Goal: Communication & Community: Ask a question

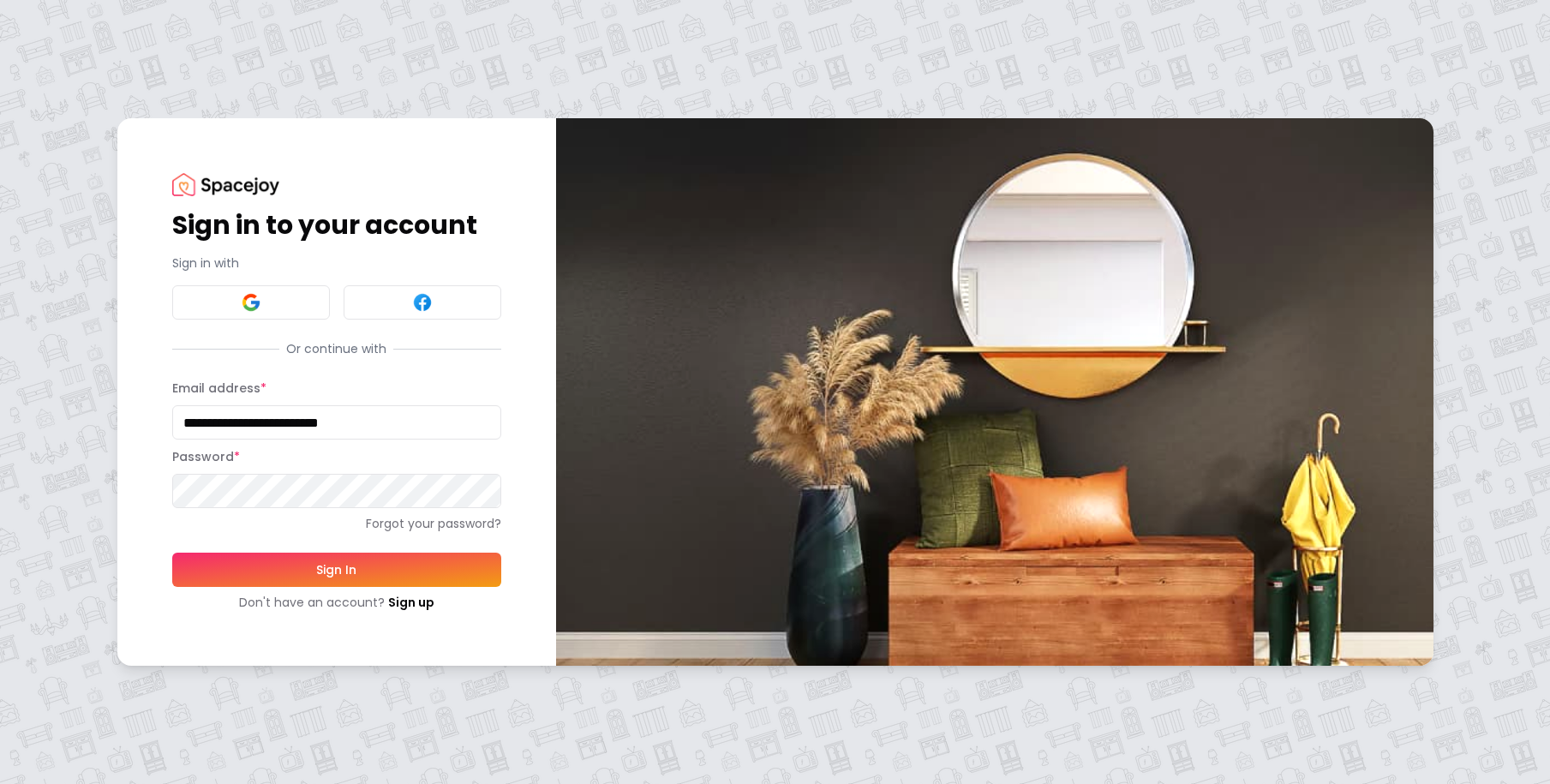
type input "**********"
click at [336, 570] on button "Sign In" at bounding box center [337, 570] width 330 height 34
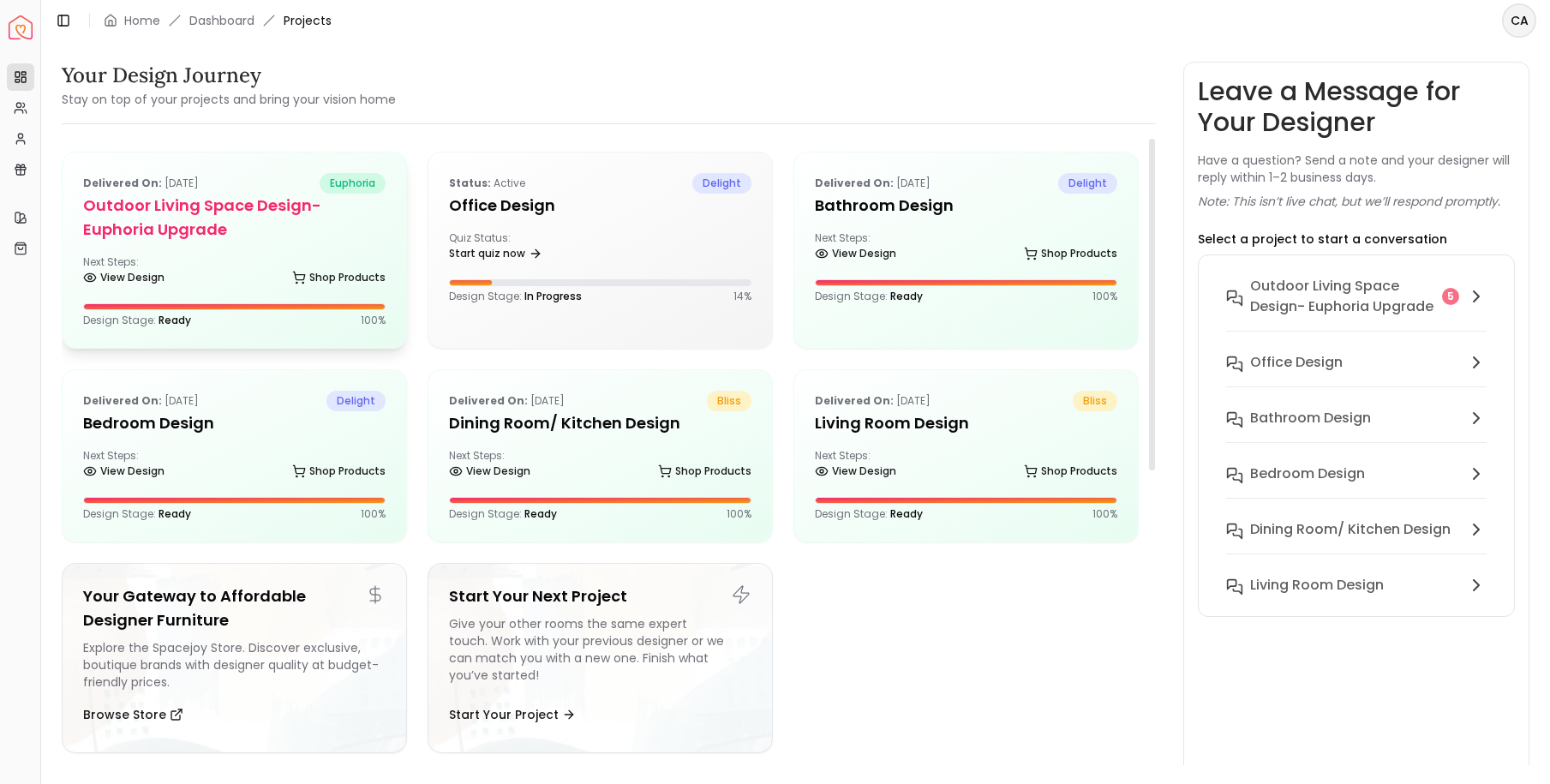
click at [317, 227] on h5 "Outdoor Living Space Design- Euphoria upgrade" at bounding box center [234, 217] width 303 height 48
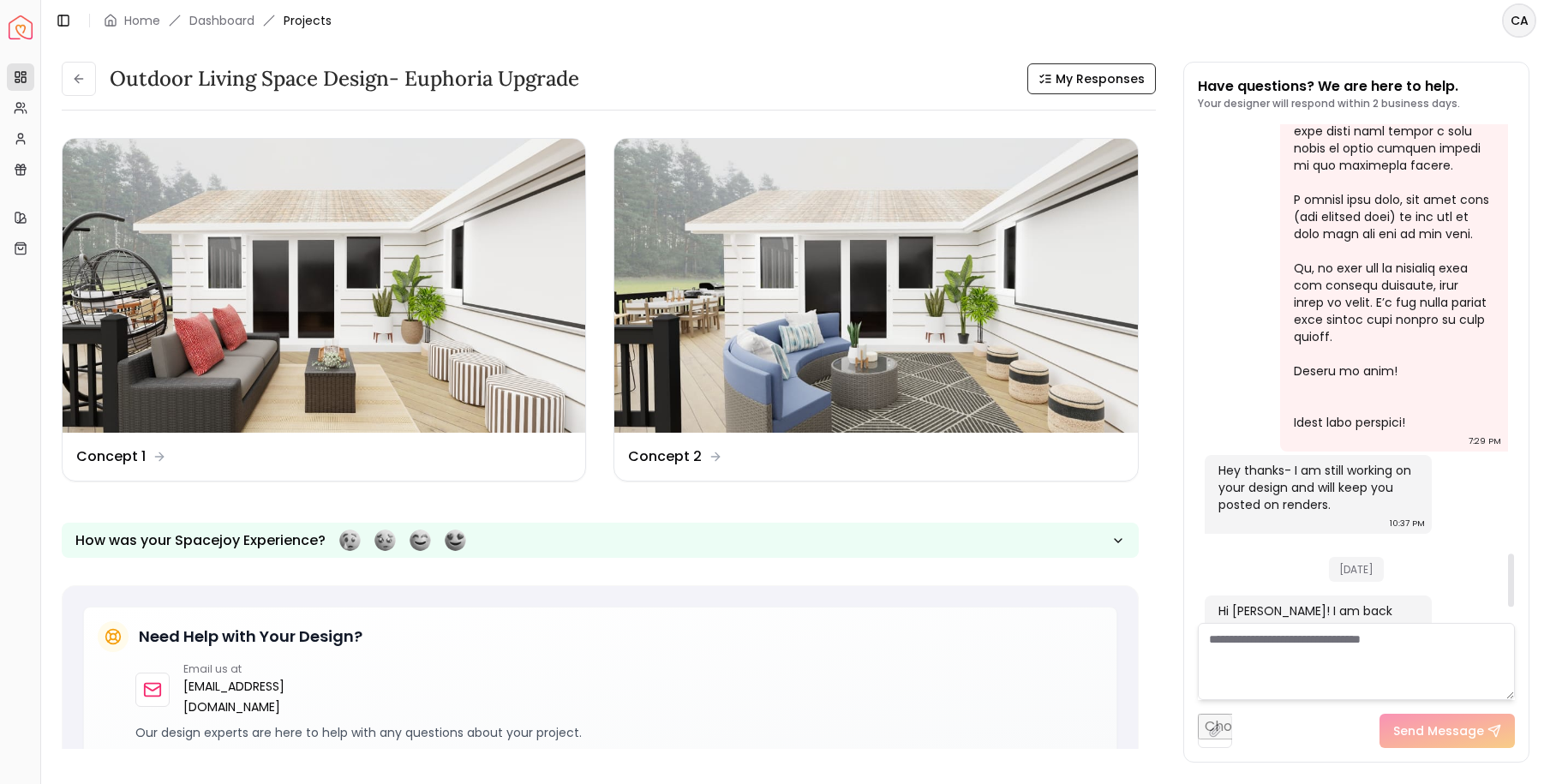
scroll to position [4050, 0]
click at [430, 260] on img at bounding box center [324, 285] width 523 height 294
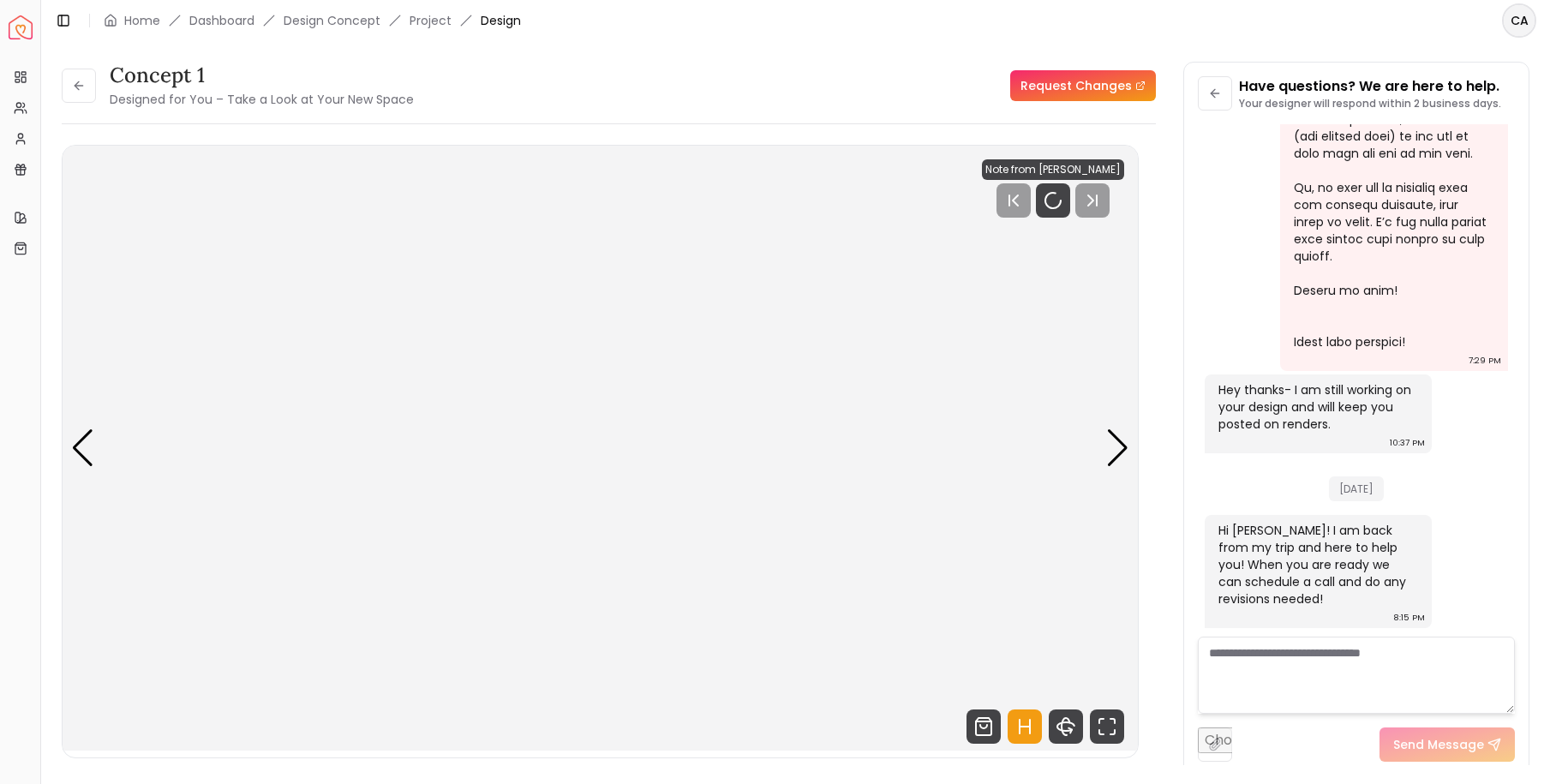
scroll to position [4183, 0]
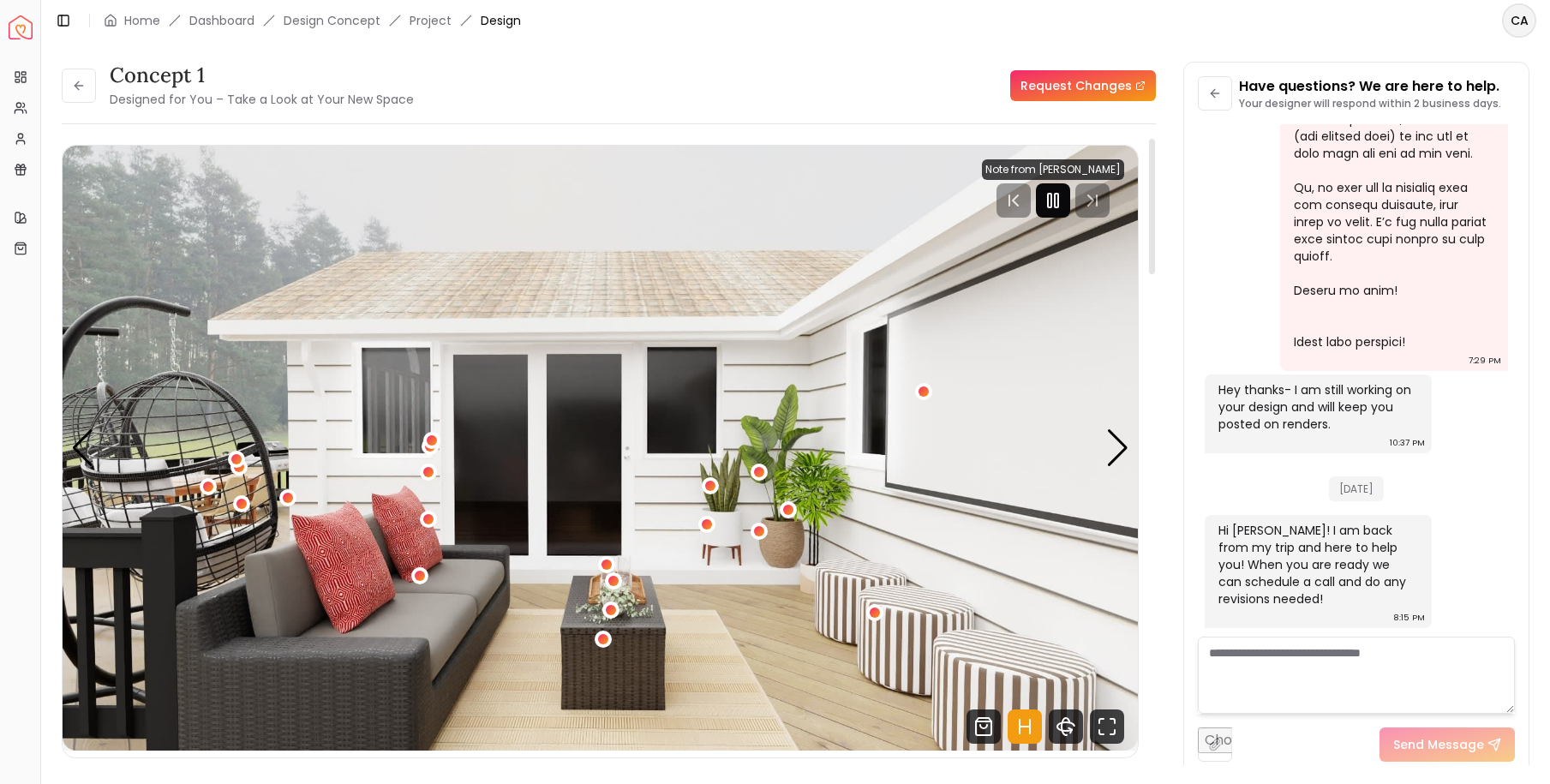
click at [1051, 197] on rect "Pause" at bounding box center [1050, 200] width 4 height 14
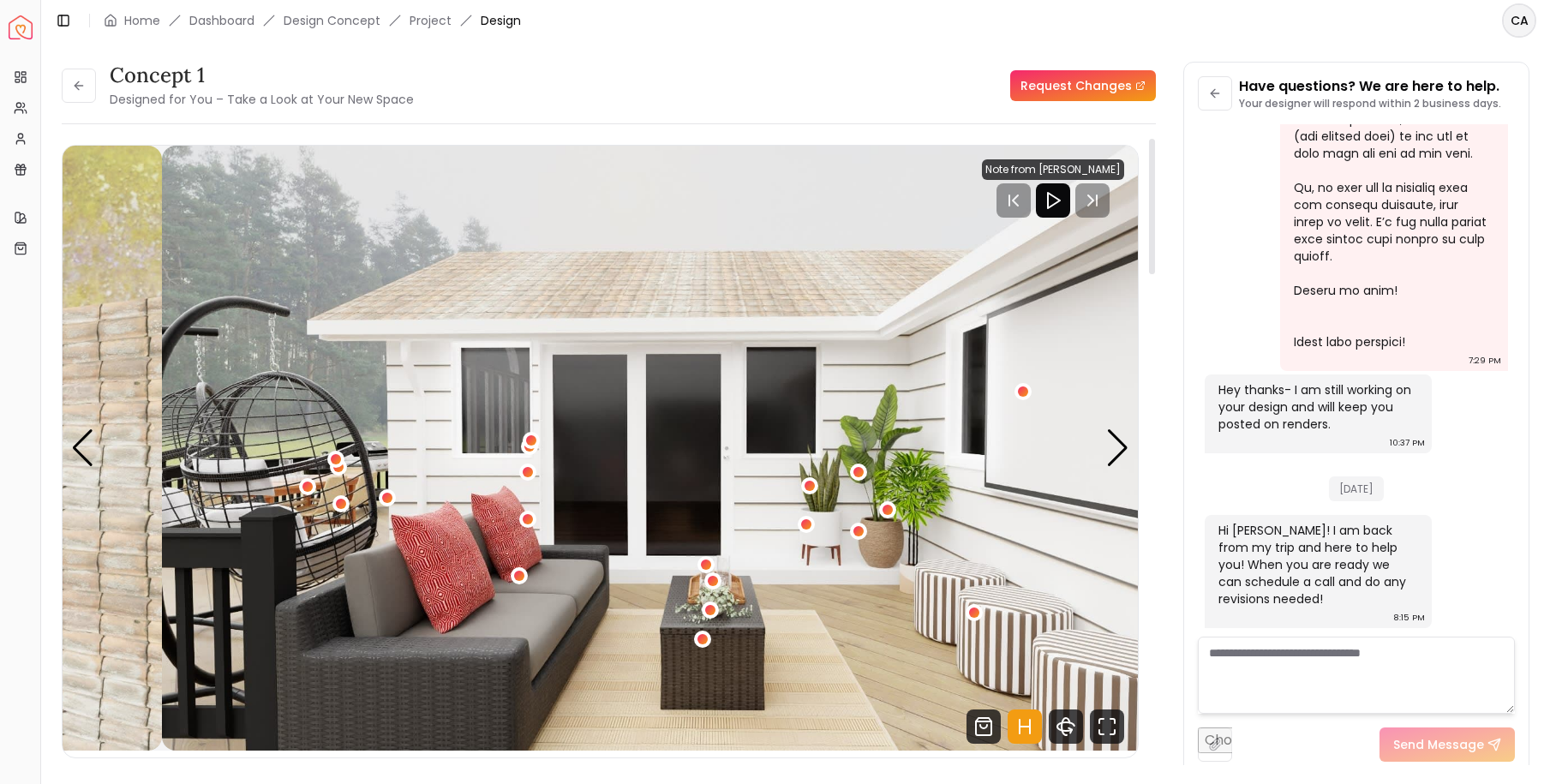
click at [1032, 451] on img "1 / 6" at bounding box center [700, 447] width 1076 height 605
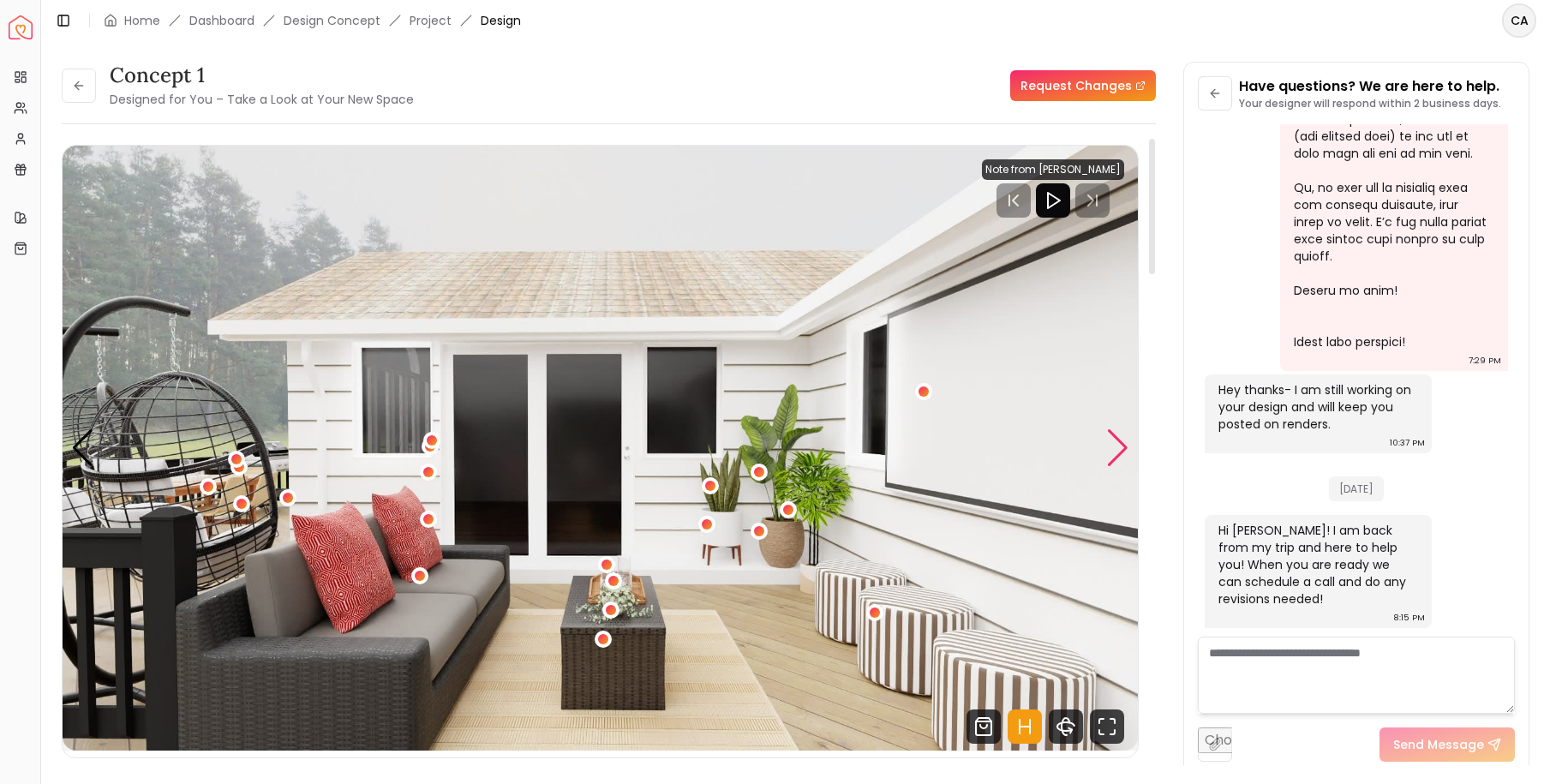
click at [1119, 443] on div "Next slide" at bounding box center [1117, 447] width 23 height 38
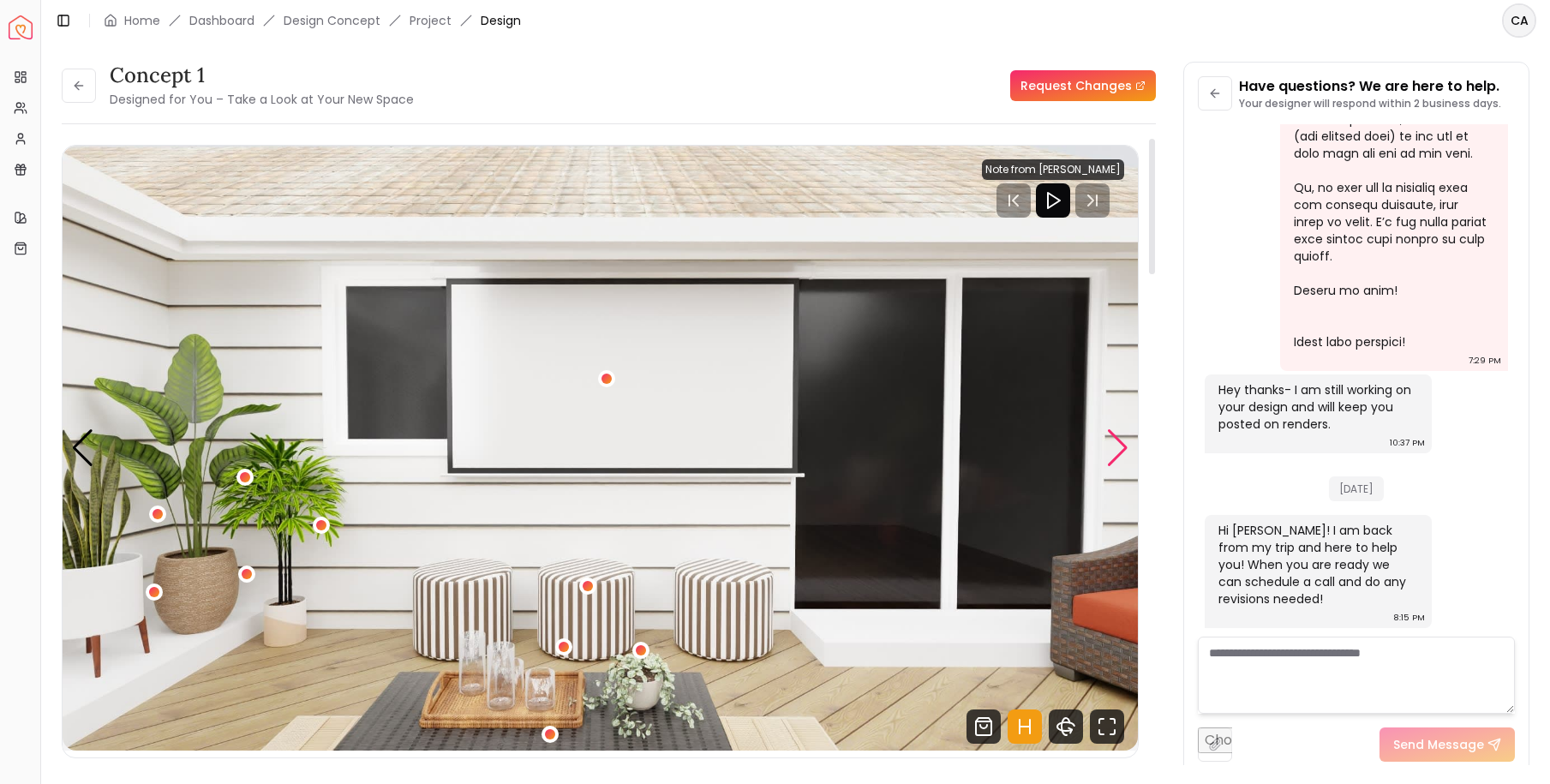
click at [1119, 443] on div "Next slide" at bounding box center [1117, 447] width 23 height 38
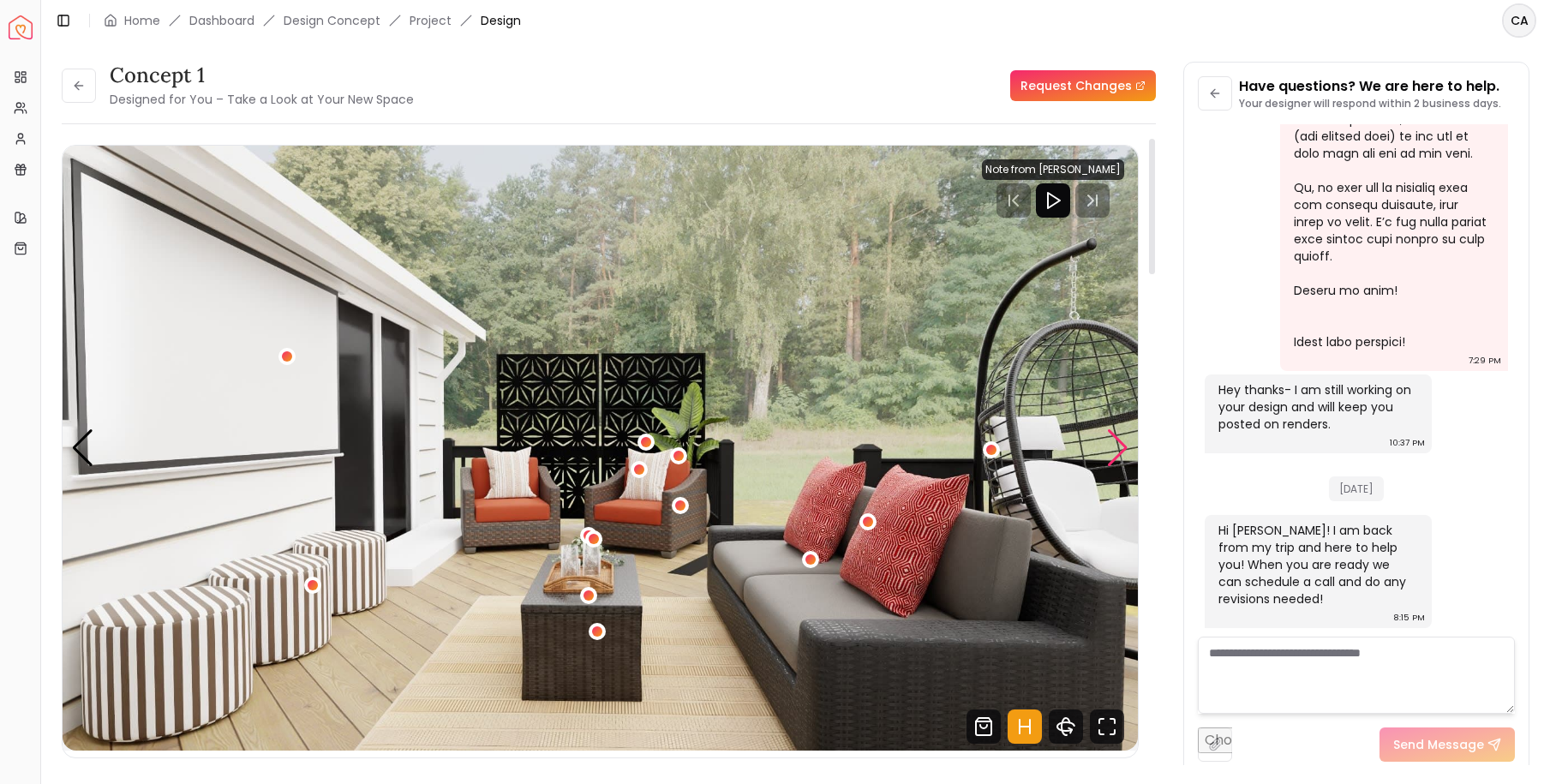
click at [1121, 442] on div "Next slide" at bounding box center [1117, 447] width 23 height 38
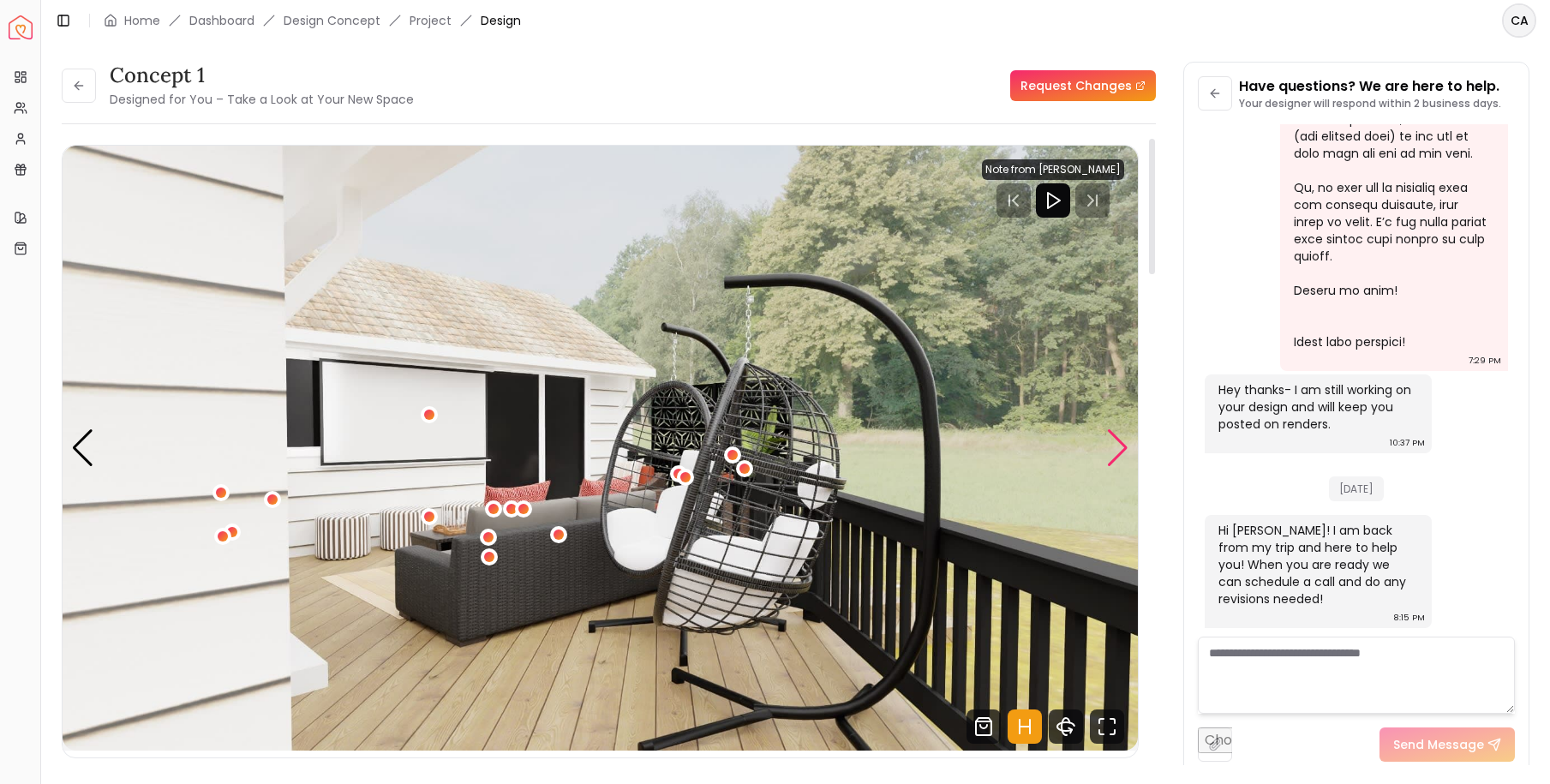
click at [1121, 442] on div "Next slide" at bounding box center [1117, 447] width 23 height 38
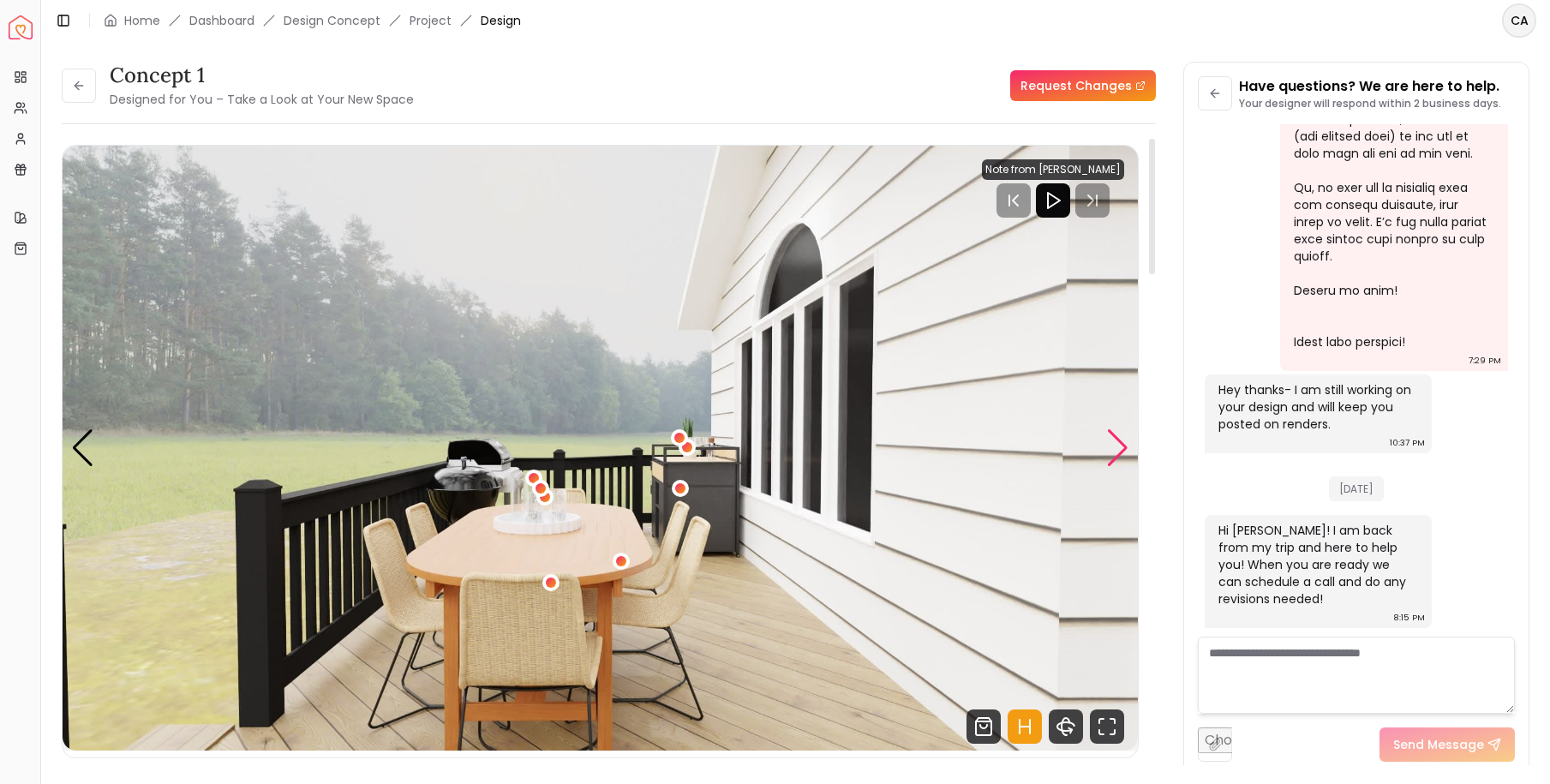
click at [1121, 442] on div "Next slide" at bounding box center [1117, 447] width 23 height 38
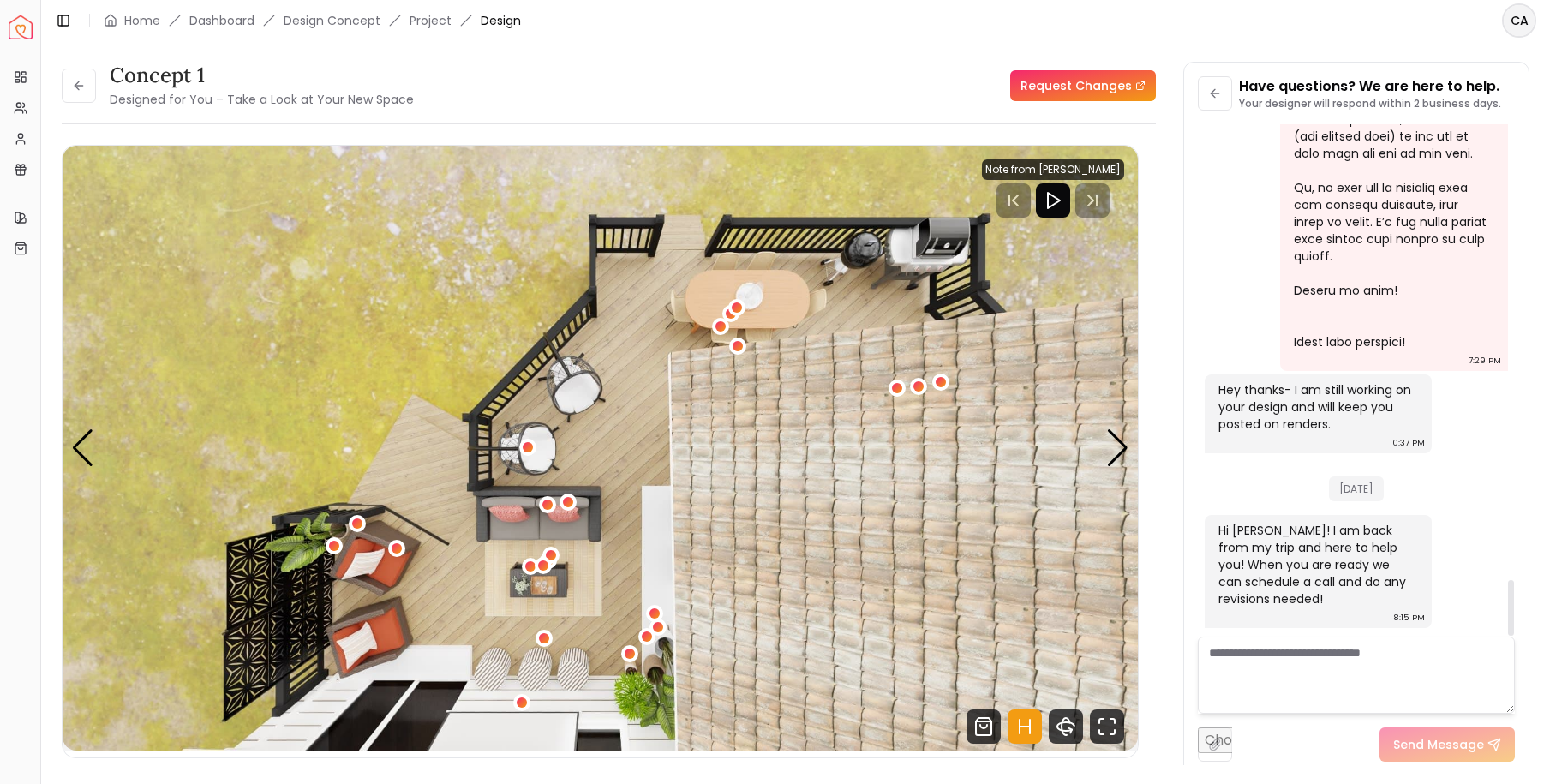
scroll to position [0, 0]
click at [1162, 385] on div "Concept 1 Designed for You – Take a Look at Your New Space Request Changes Conc…" at bounding box center [795, 403] width 1468 height 683
click at [1113, 444] on div "Next slide" at bounding box center [1117, 447] width 23 height 38
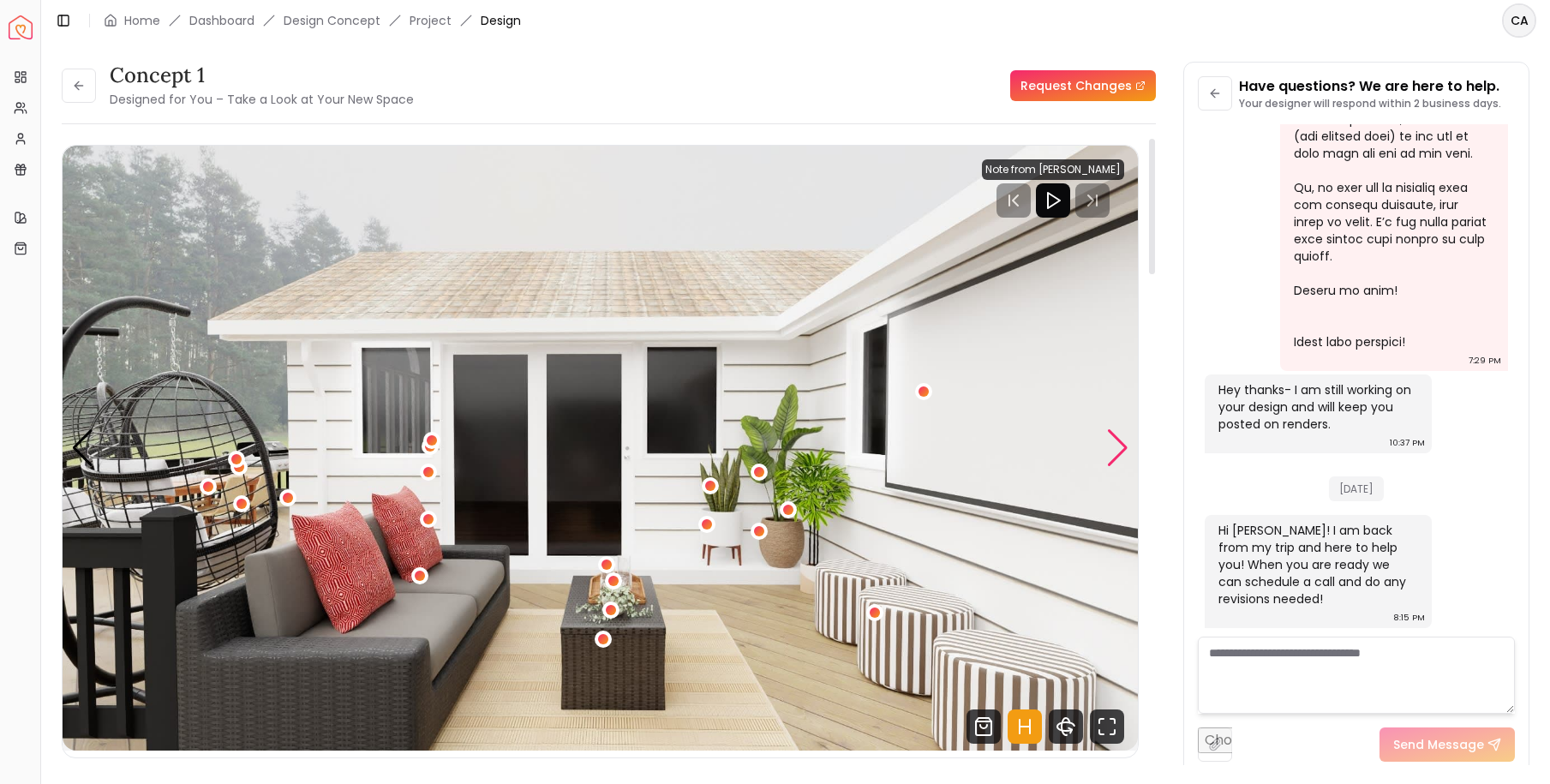
click at [1114, 443] on div "Next slide" at bounding box center [1117, 447] width 23 height 38
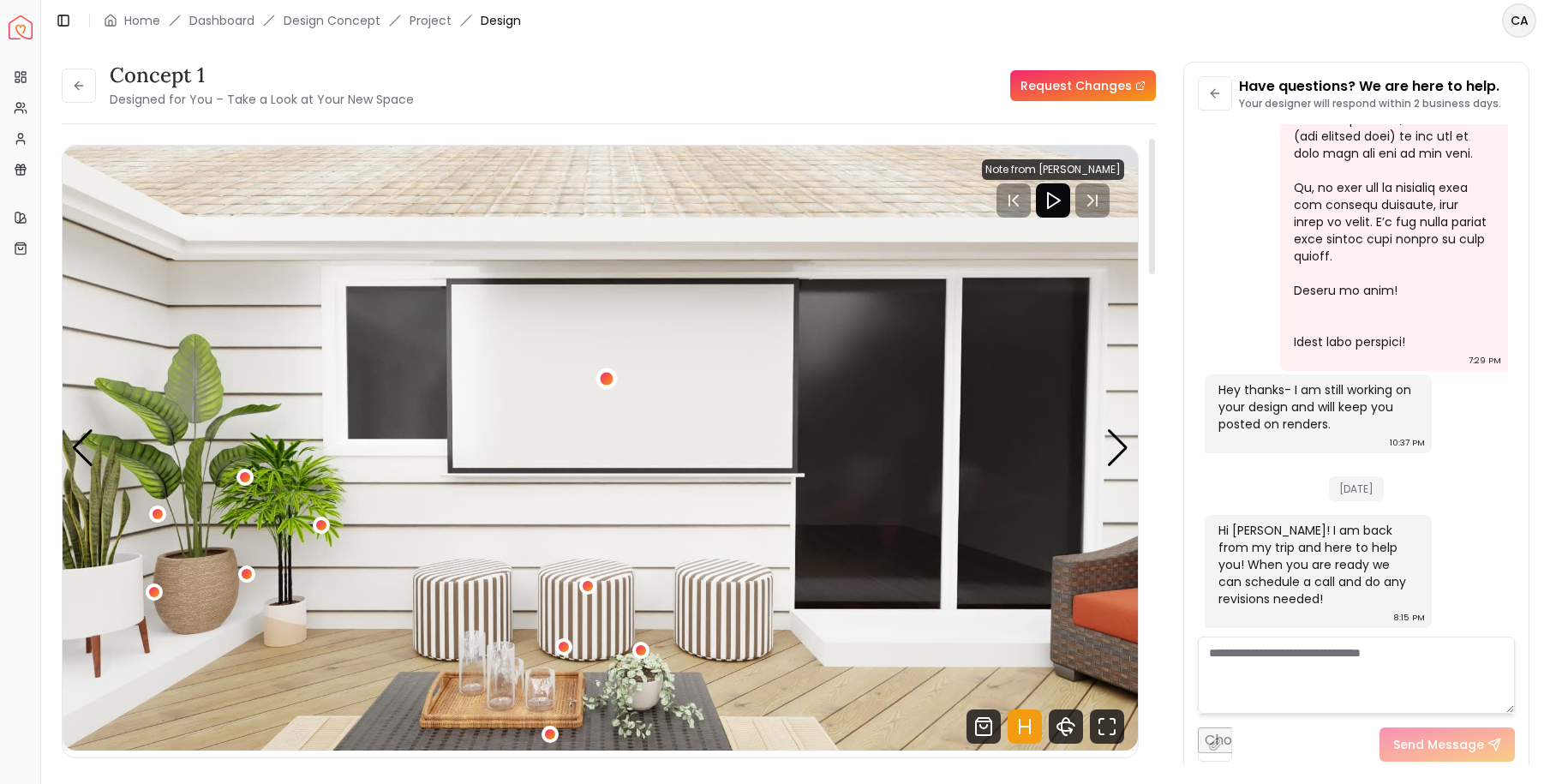
click at [605, 379] on div "2 / 6" at bounding box center [607, 378] width 13 height 13
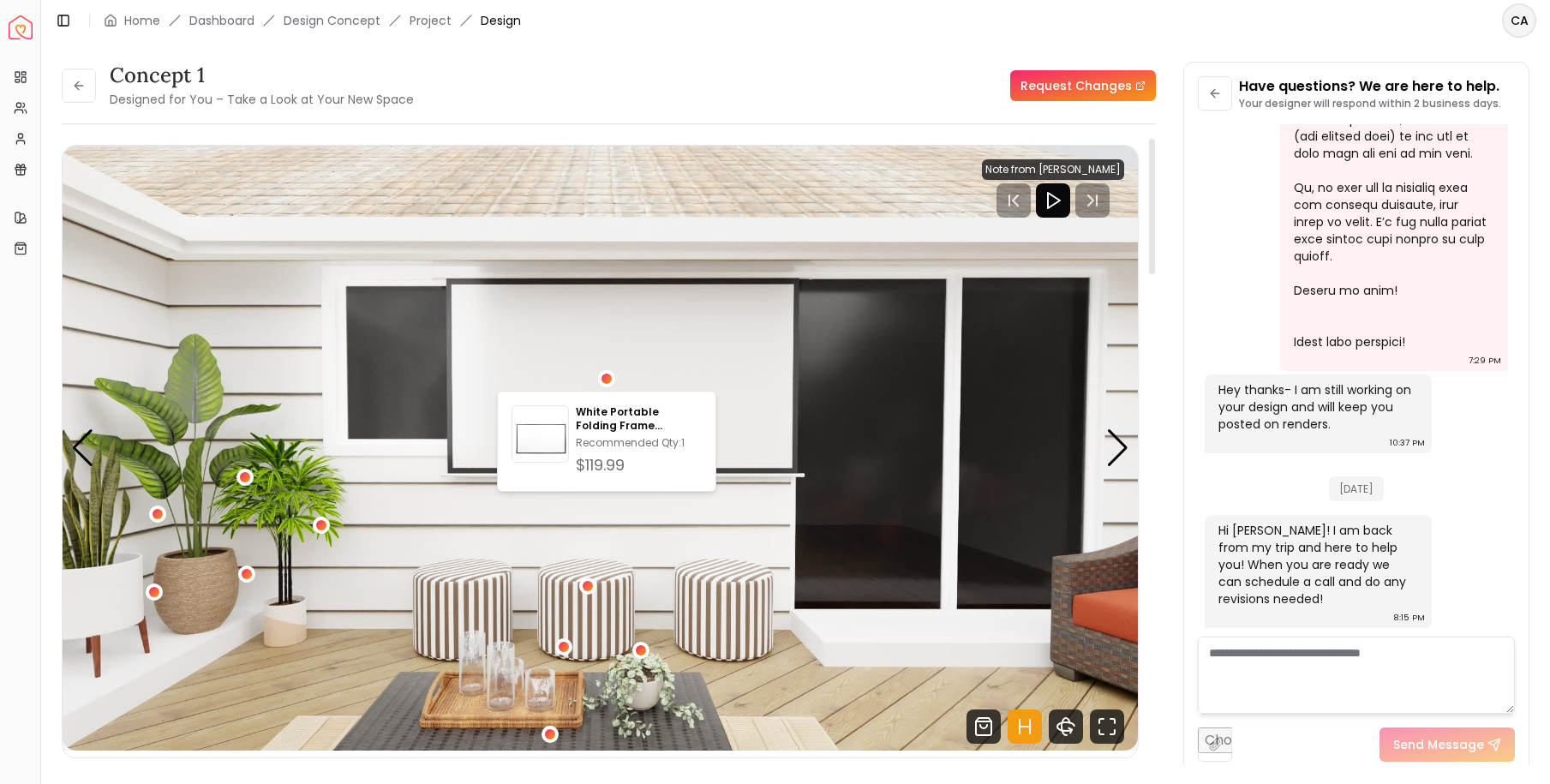
click at [669, 355] on img "2 / 6" at bounding box center [600, 447] width 1076 height 605
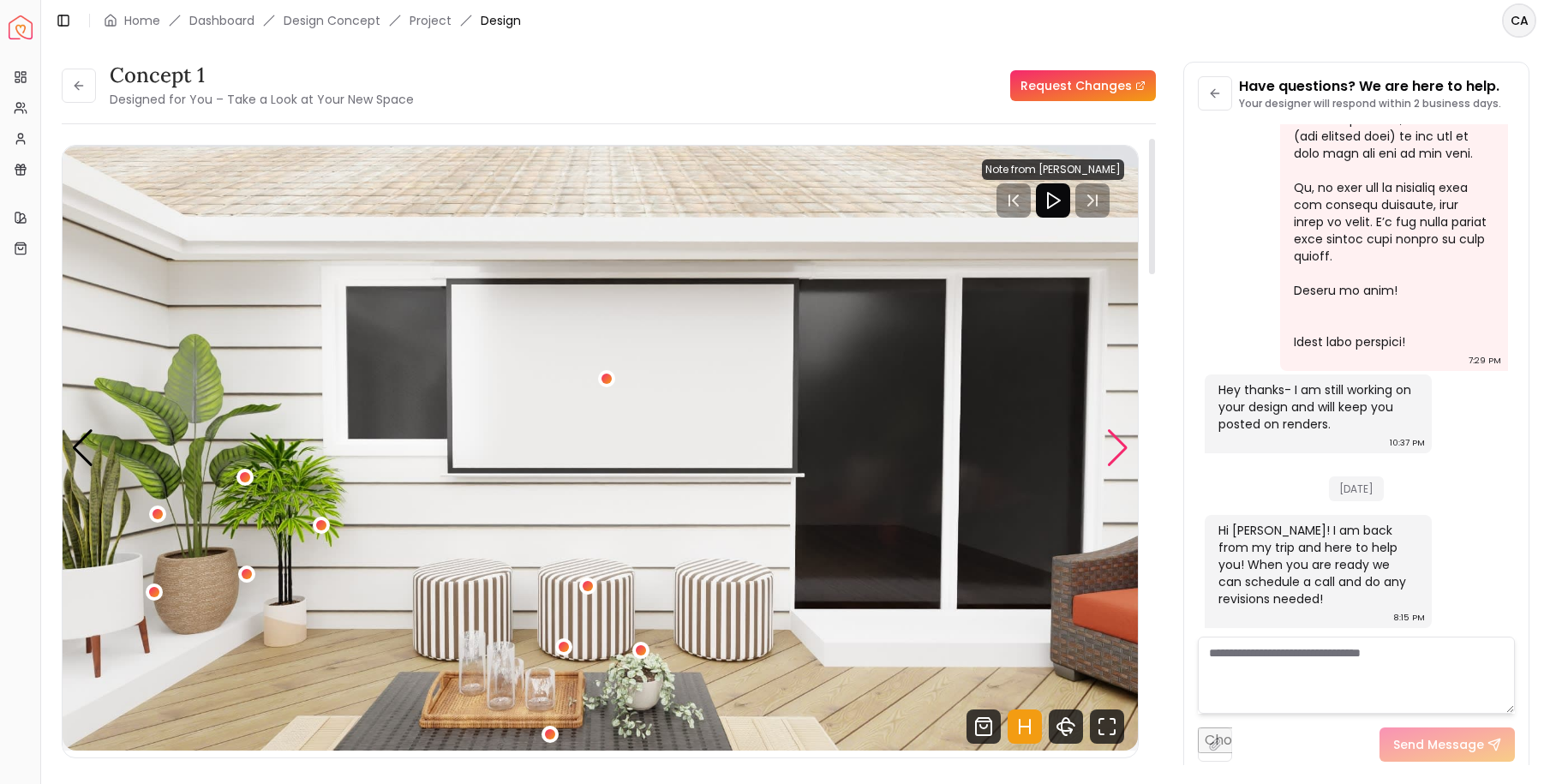
click at [1117, 446] on div "Next slide" at bounding box center [1117, 447] width 23 height 38
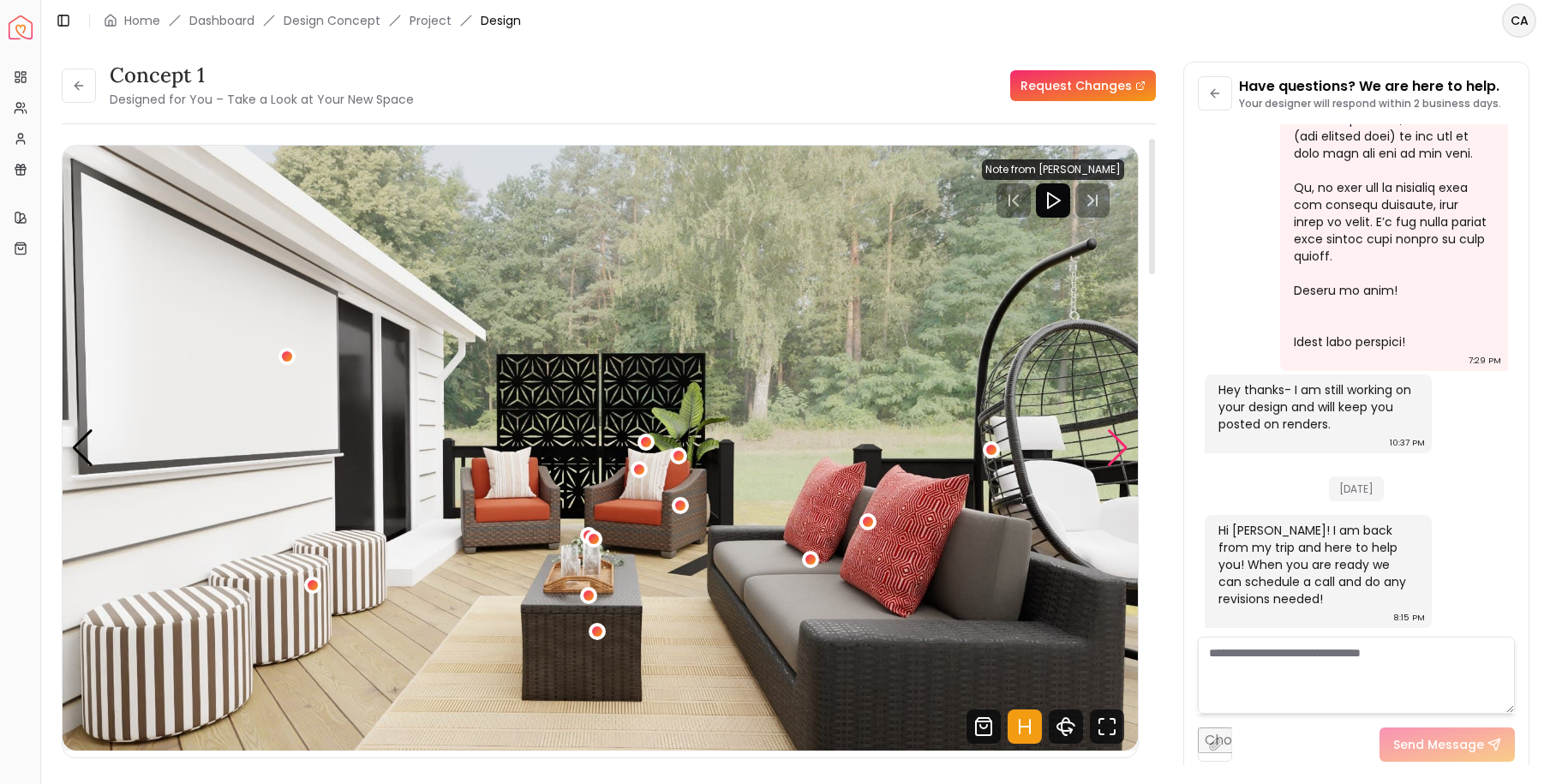
click at [1117, 446] on div "Next slide" at bounding box center [1117, 447] width 23 height 38
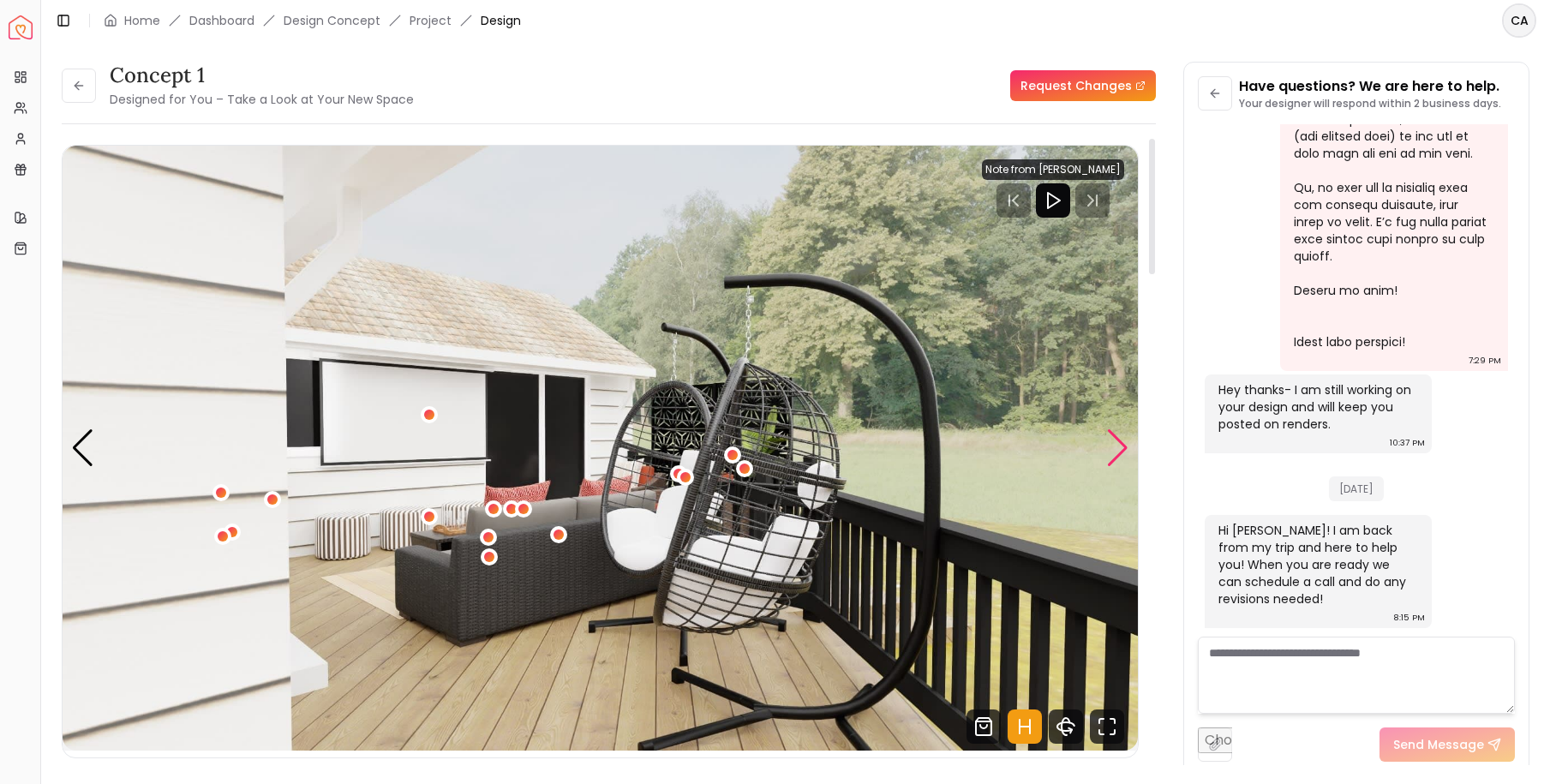
click at [1117, 446] on div "Next slide" at bounding box center [1117, 447] width 23 height 38
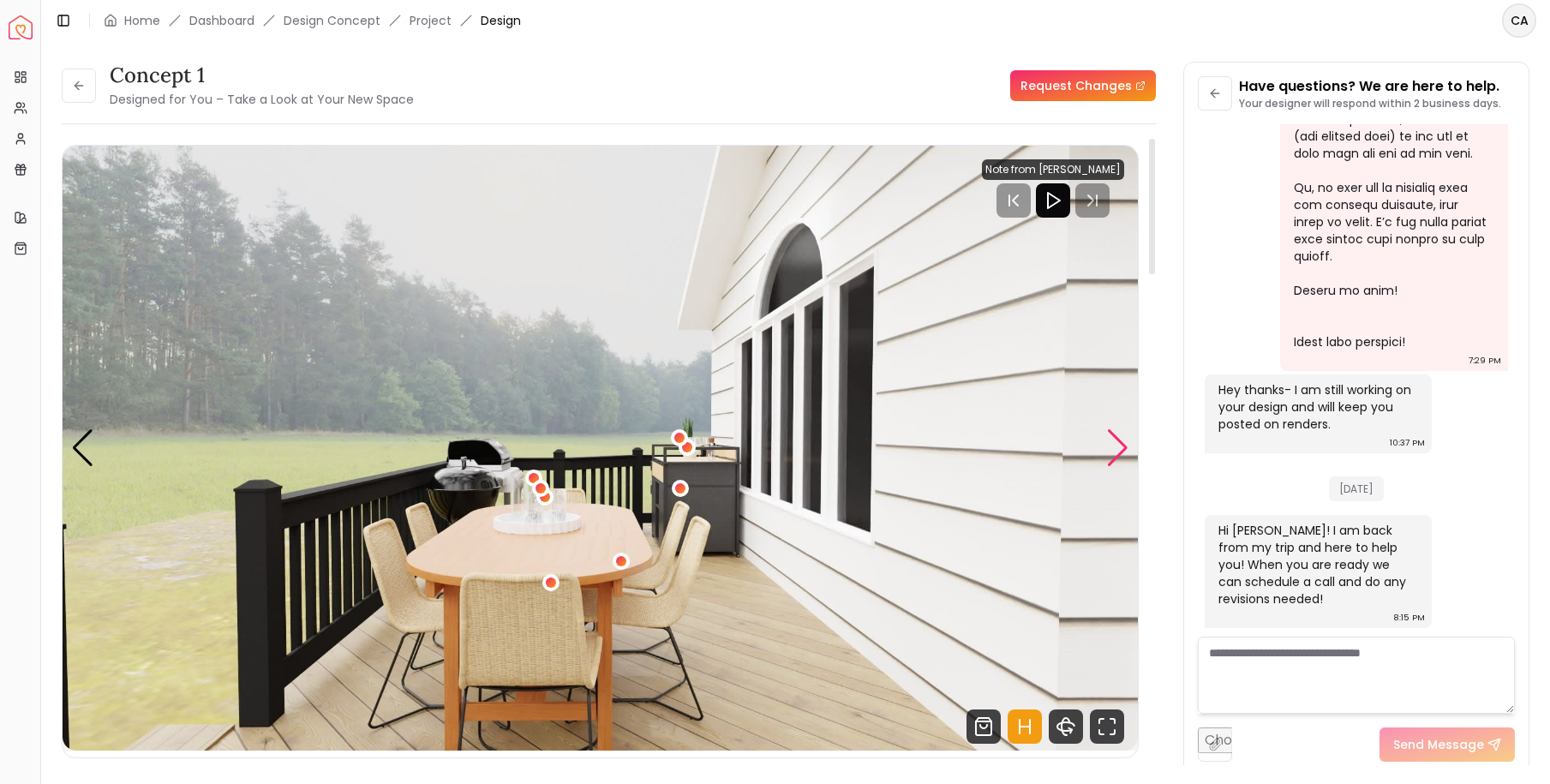
click at [1117, 446] on div "Next slide" at bounding box center [1117, 447] width 23 height 38
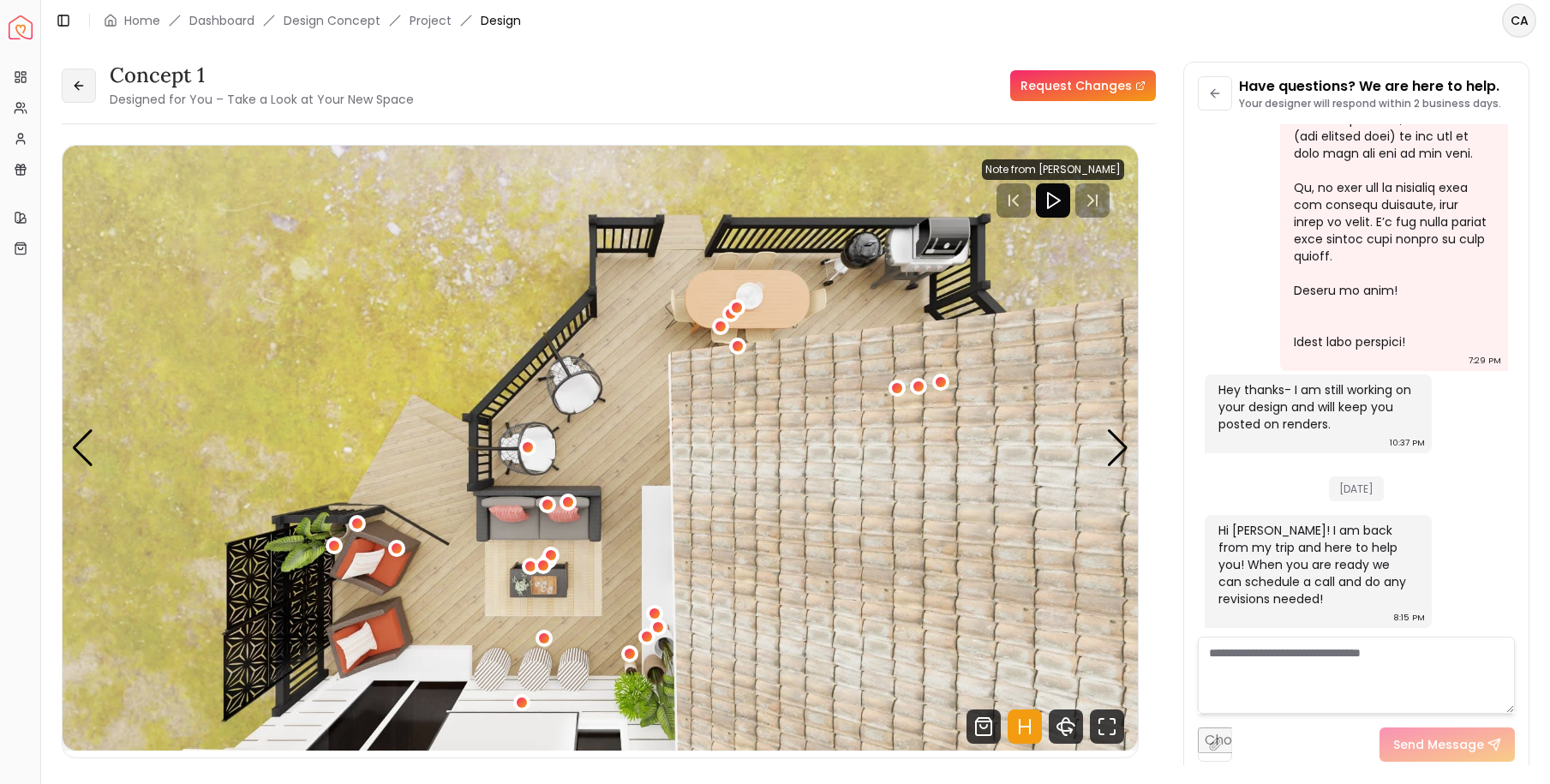
click at [77, 79] on icon at bounding box center [78, 86] width 14 height 14
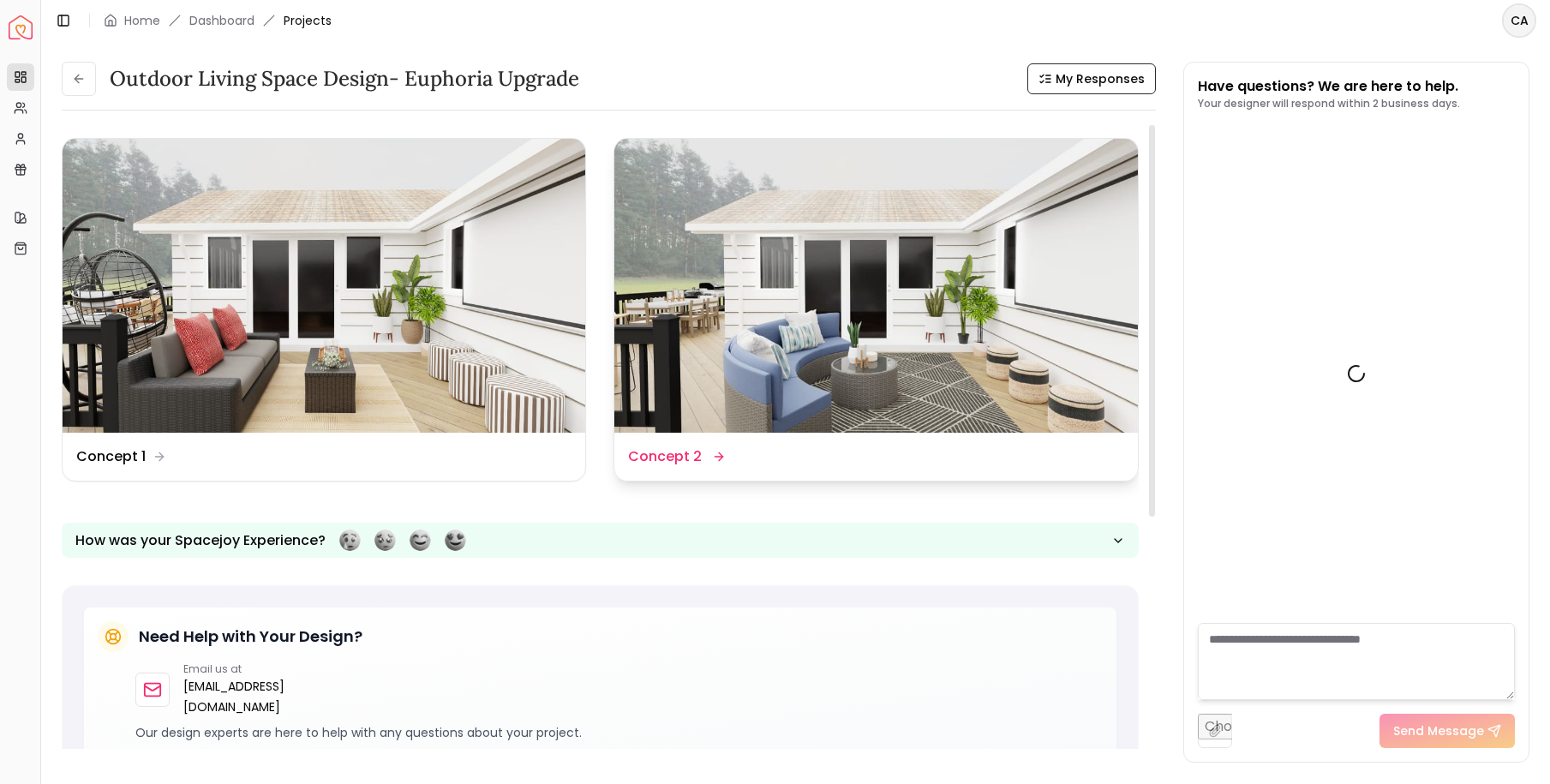
click at [702, 225] on img at bounding box center [876, 285] width 523 height 294
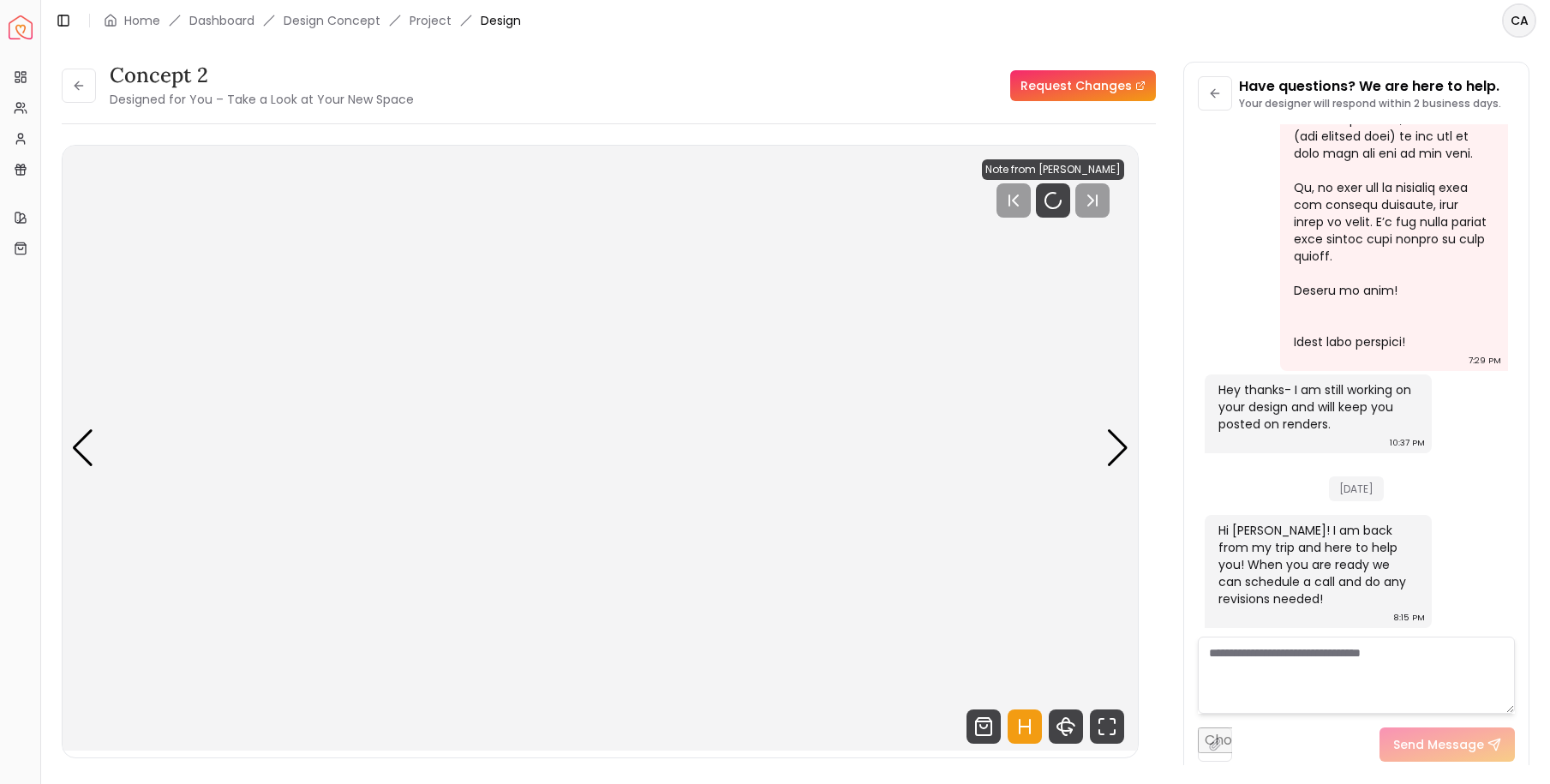
scroll to position [4183, 0]
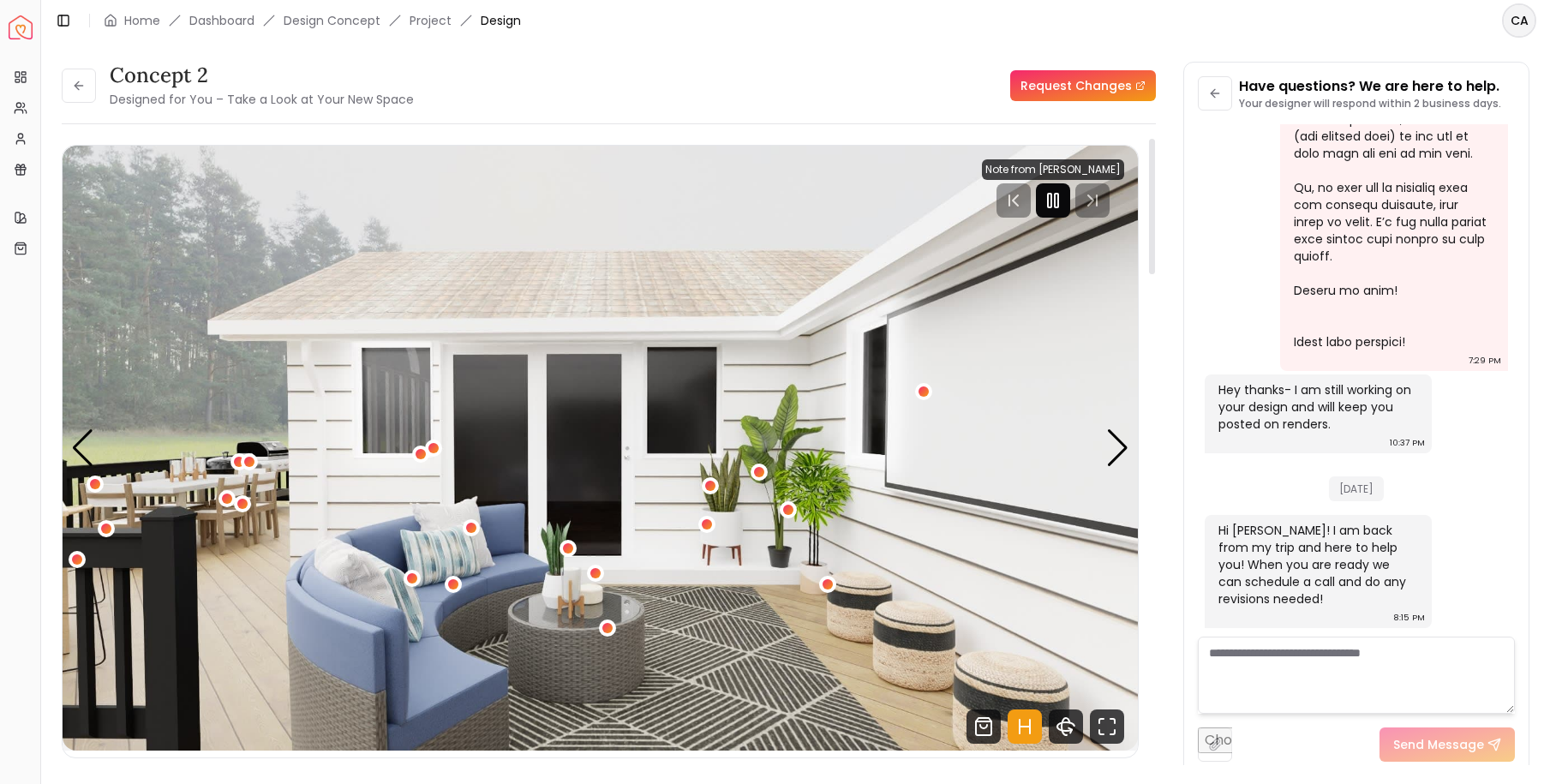
click at [1051, 195] on rect "Pause" at bounding box center [1050, 200] width 4 height 14
click at [1118, 439] on div "Next slide" at bounding box center [1117, 447] width 23 height 38
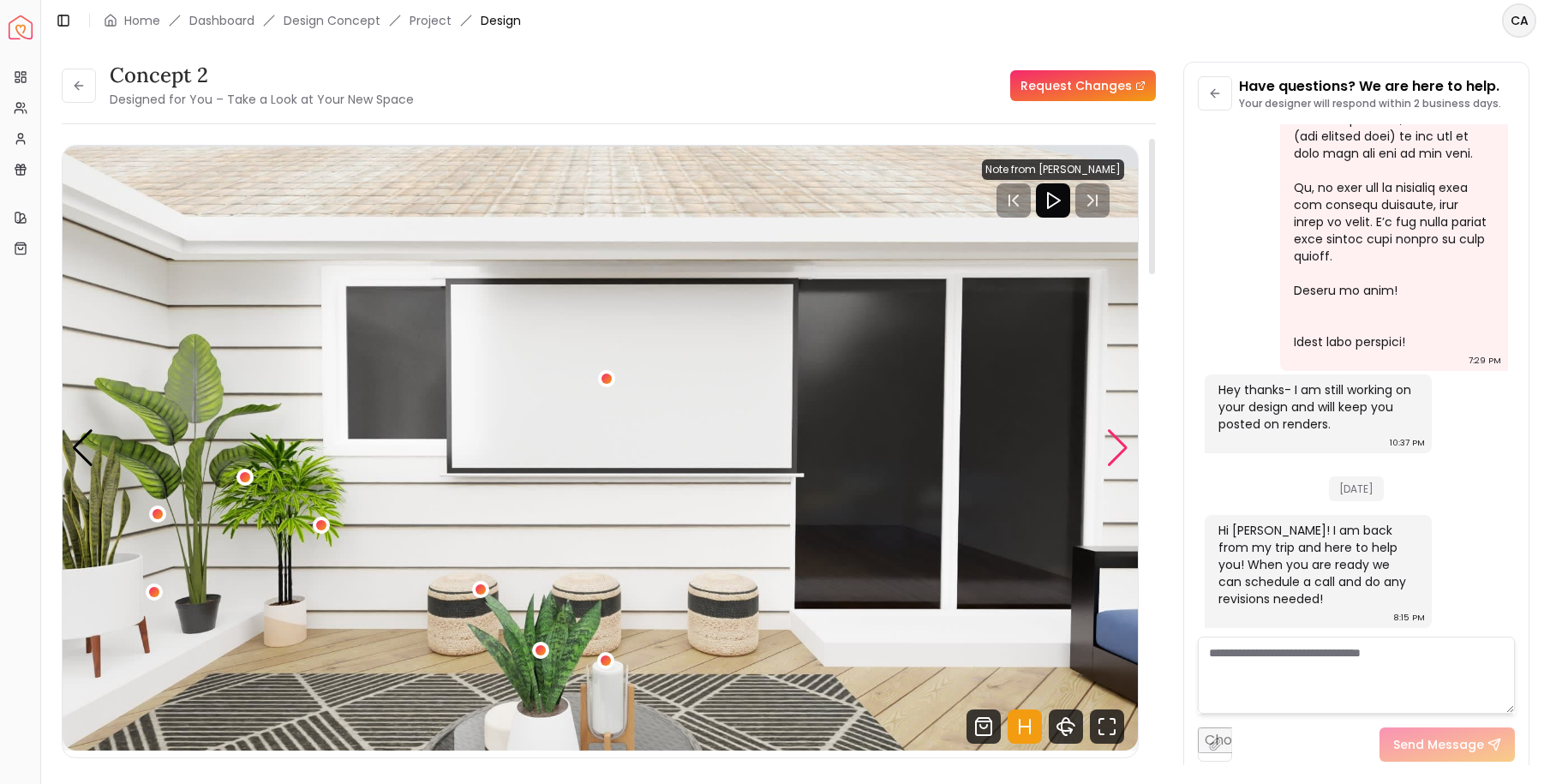
click at [1118, 439] on div "Next slide" at bounding box center [1117, 447] width 23 height 38
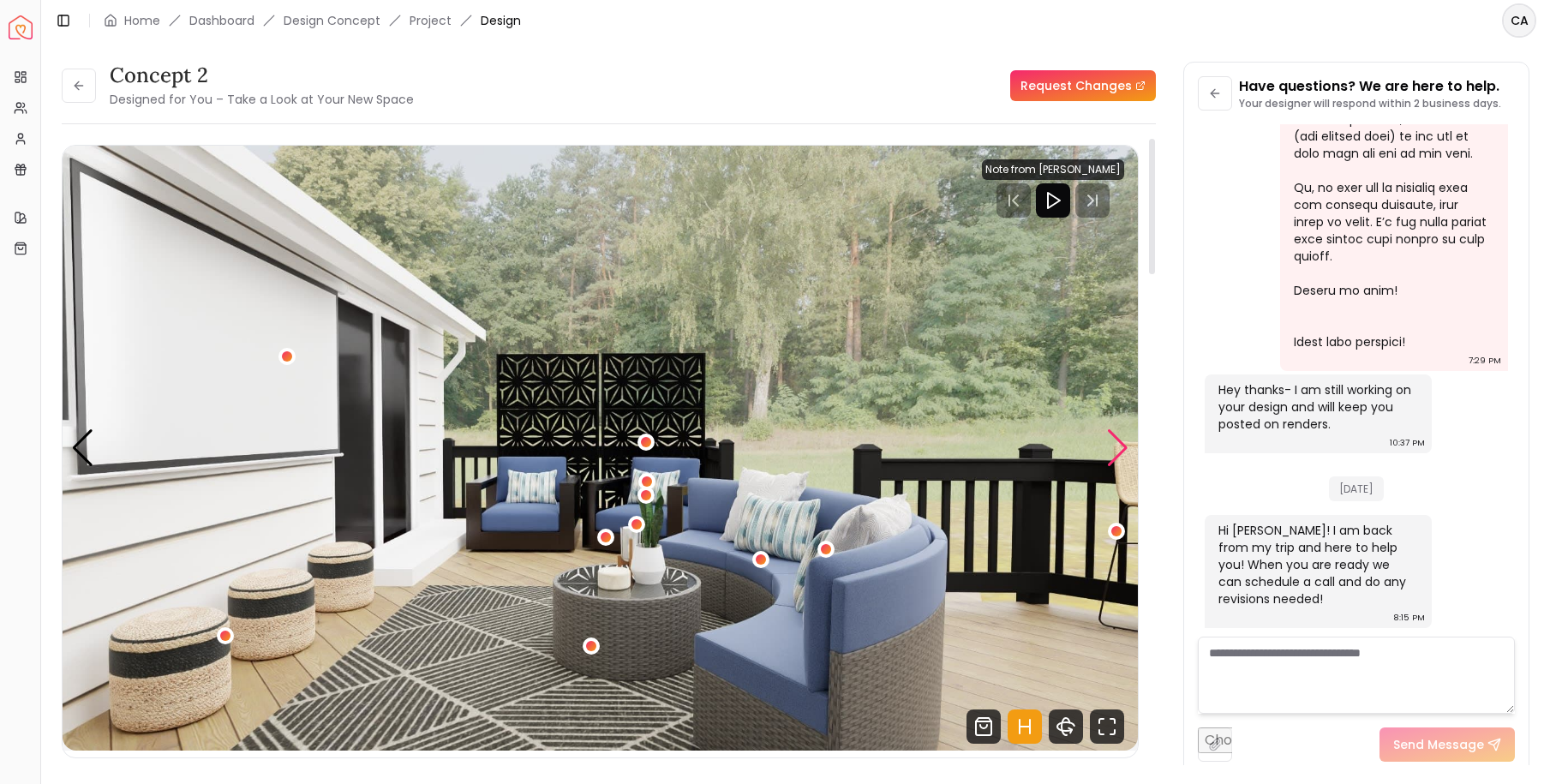
click at [1118, 439] on div "Next slide" at bounding box center [1117, 447] width 23 height 38
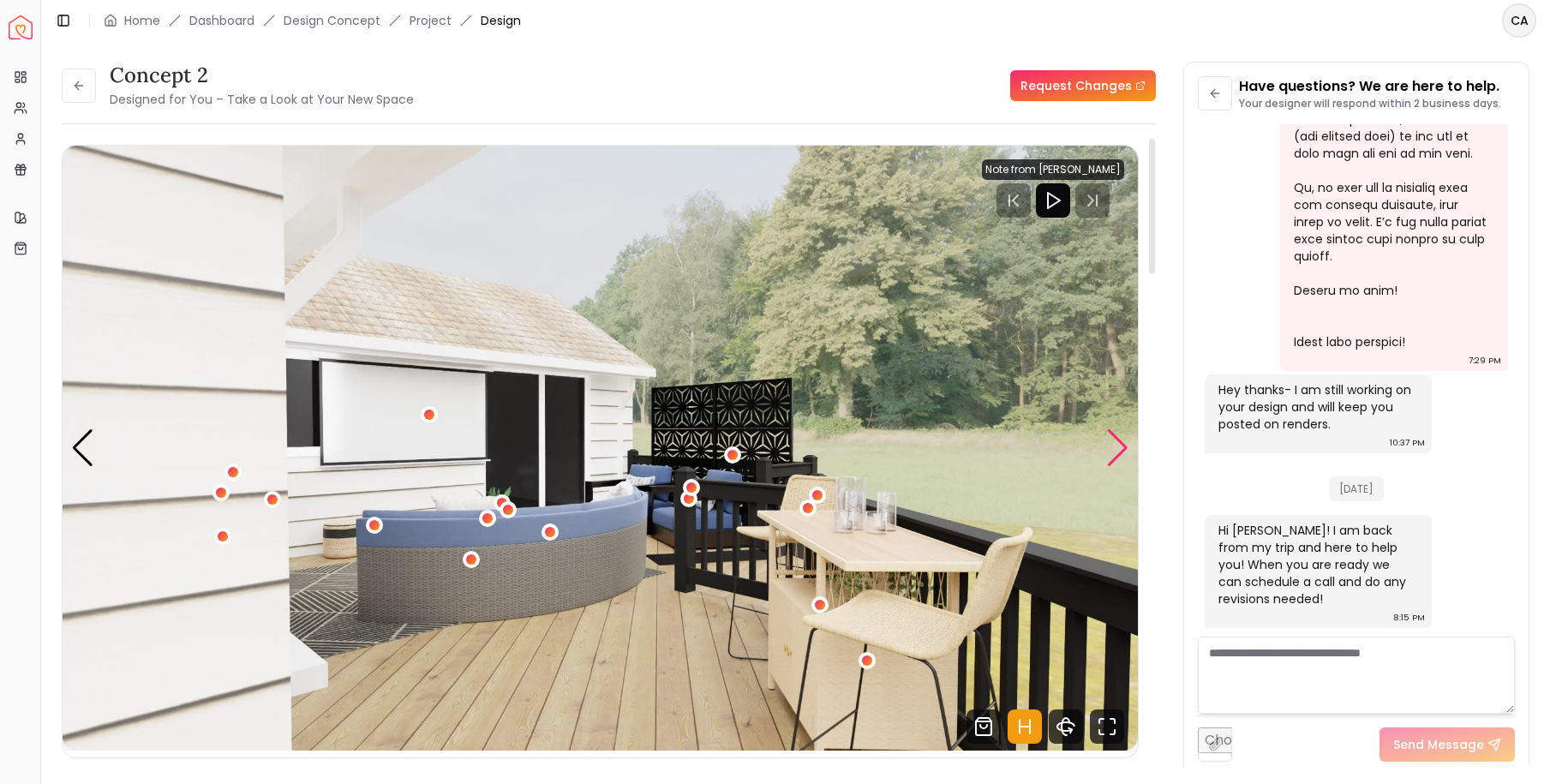
click at [1118, 439] on div "Next slide" at bounding box center [1117, 447] width 23 height 38
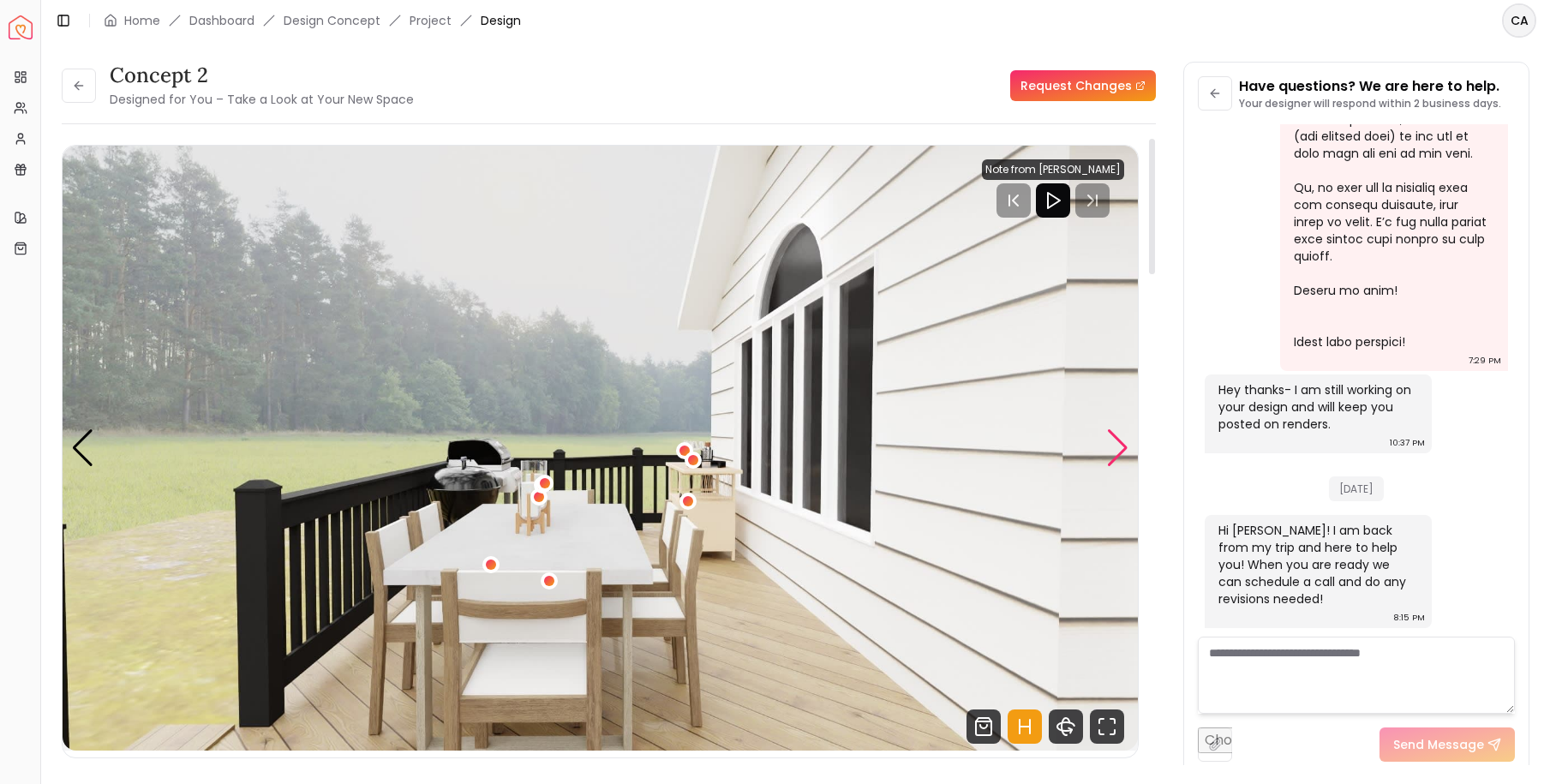
click at [1118, 439] on div "Next slide" at bounding box center [1117, 447] width 23 height 38
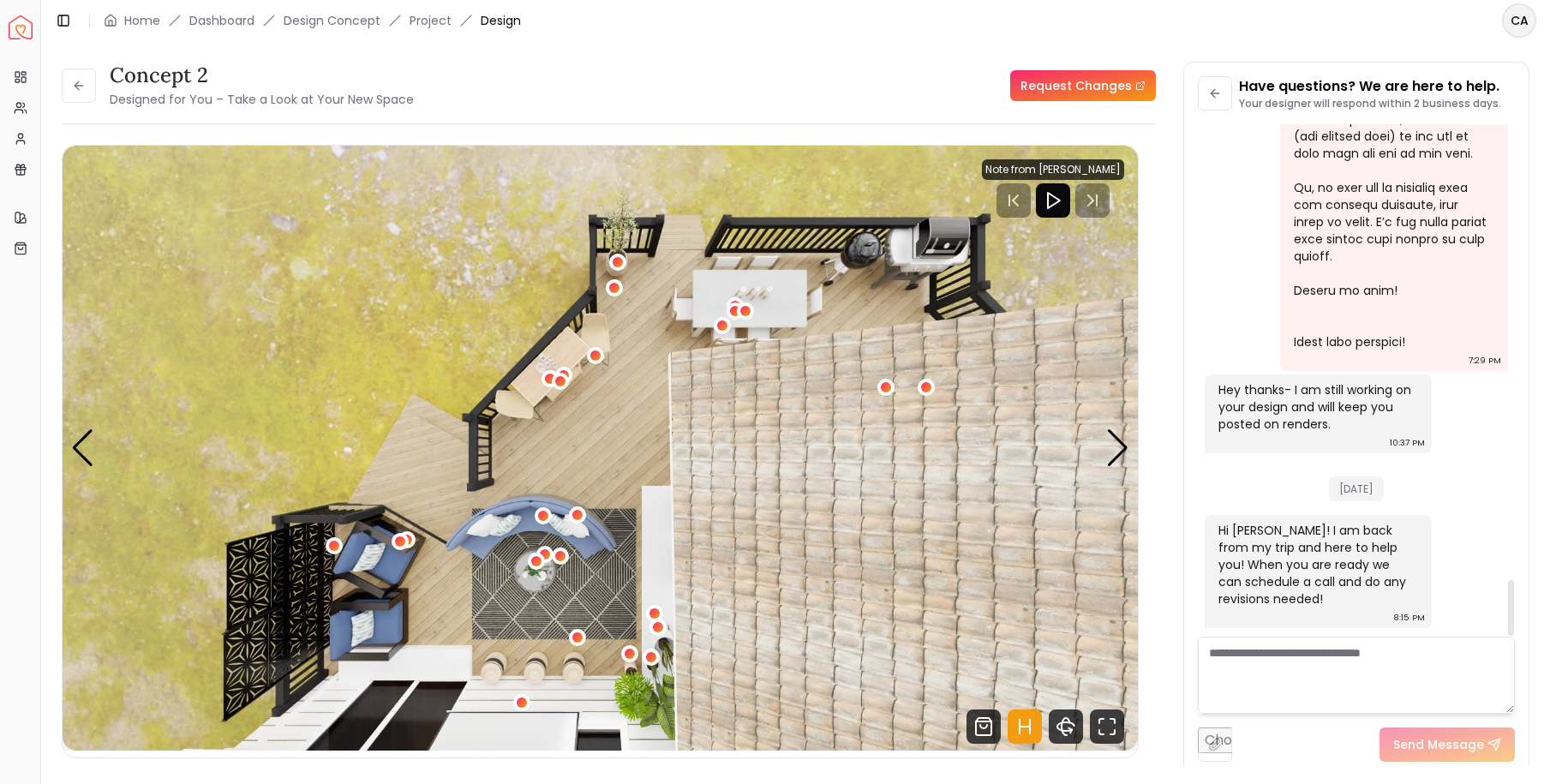
click at [1265, 650] on textarea at bounding box center [1357, 675] width 317 height 77
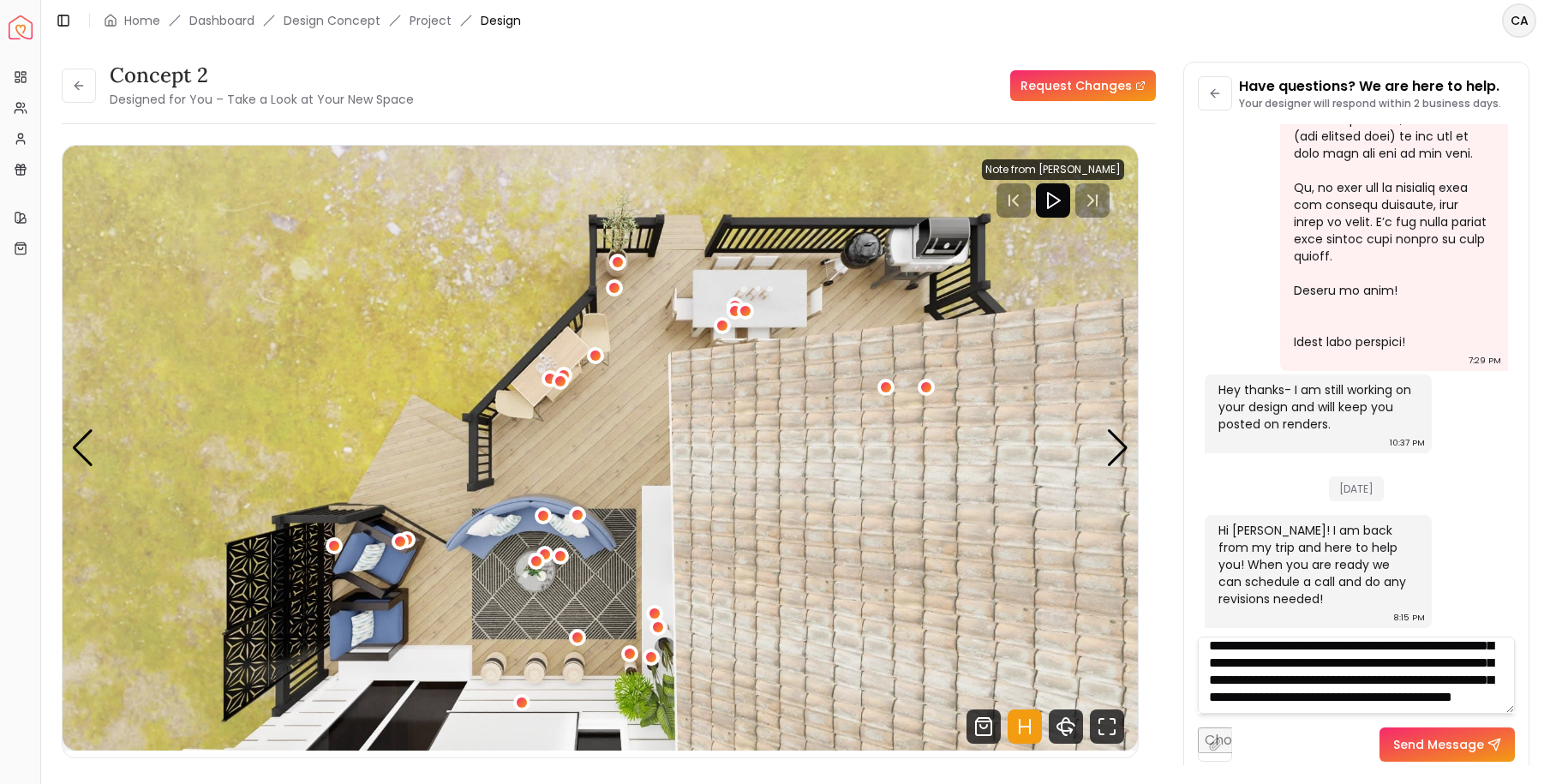
scroll to position [275, 0]
type textarea "**********"
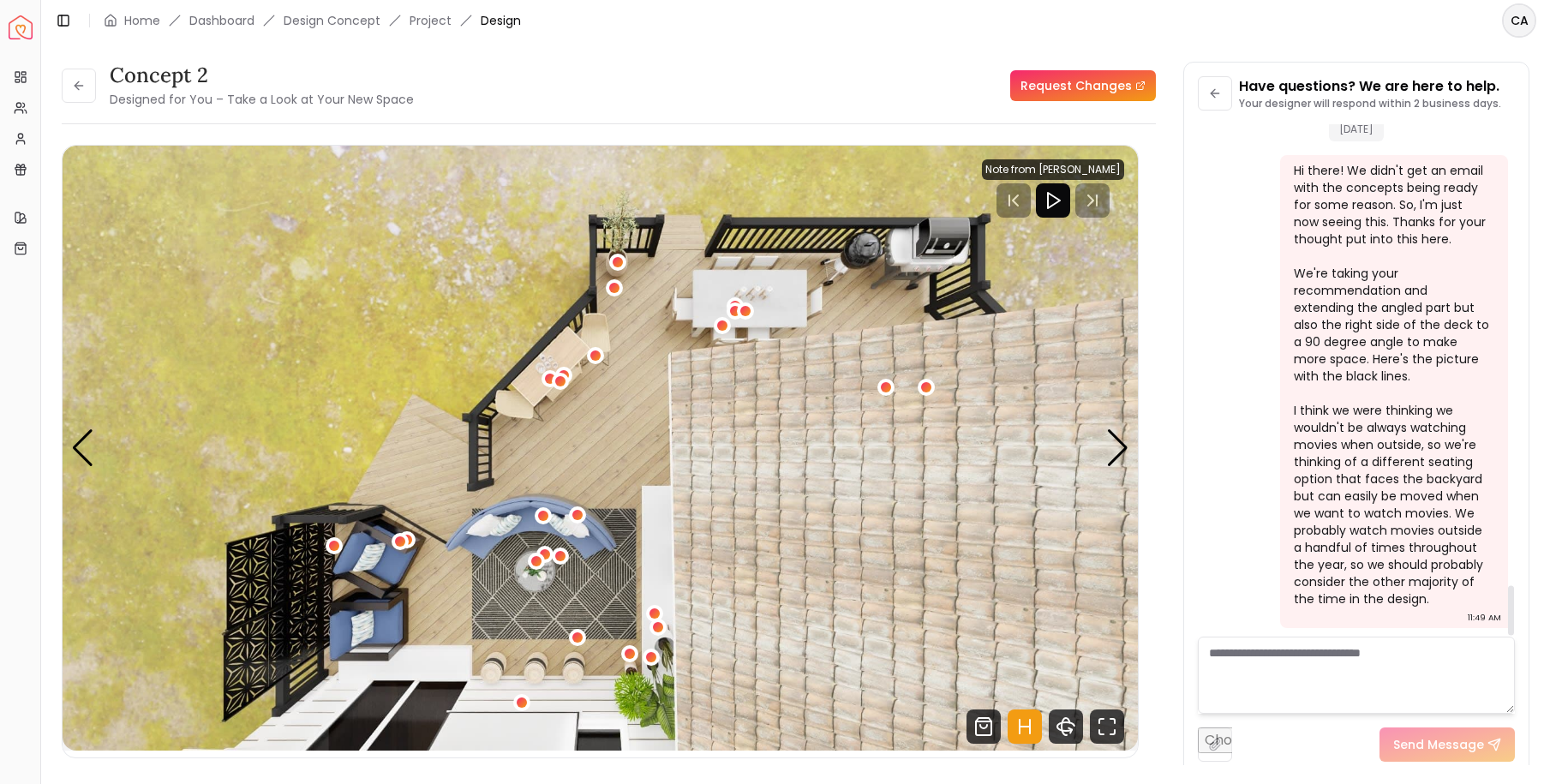
scroll to position [4718, 0]
click at [1212, 749] on input "file" at bounding box center [1215, 744] width 34 height 34
type input "**********"
drag, startPoint x: 1453, startPoint y: 749, endPoint x: 1442, endPoint y: 735, distance: 17.8
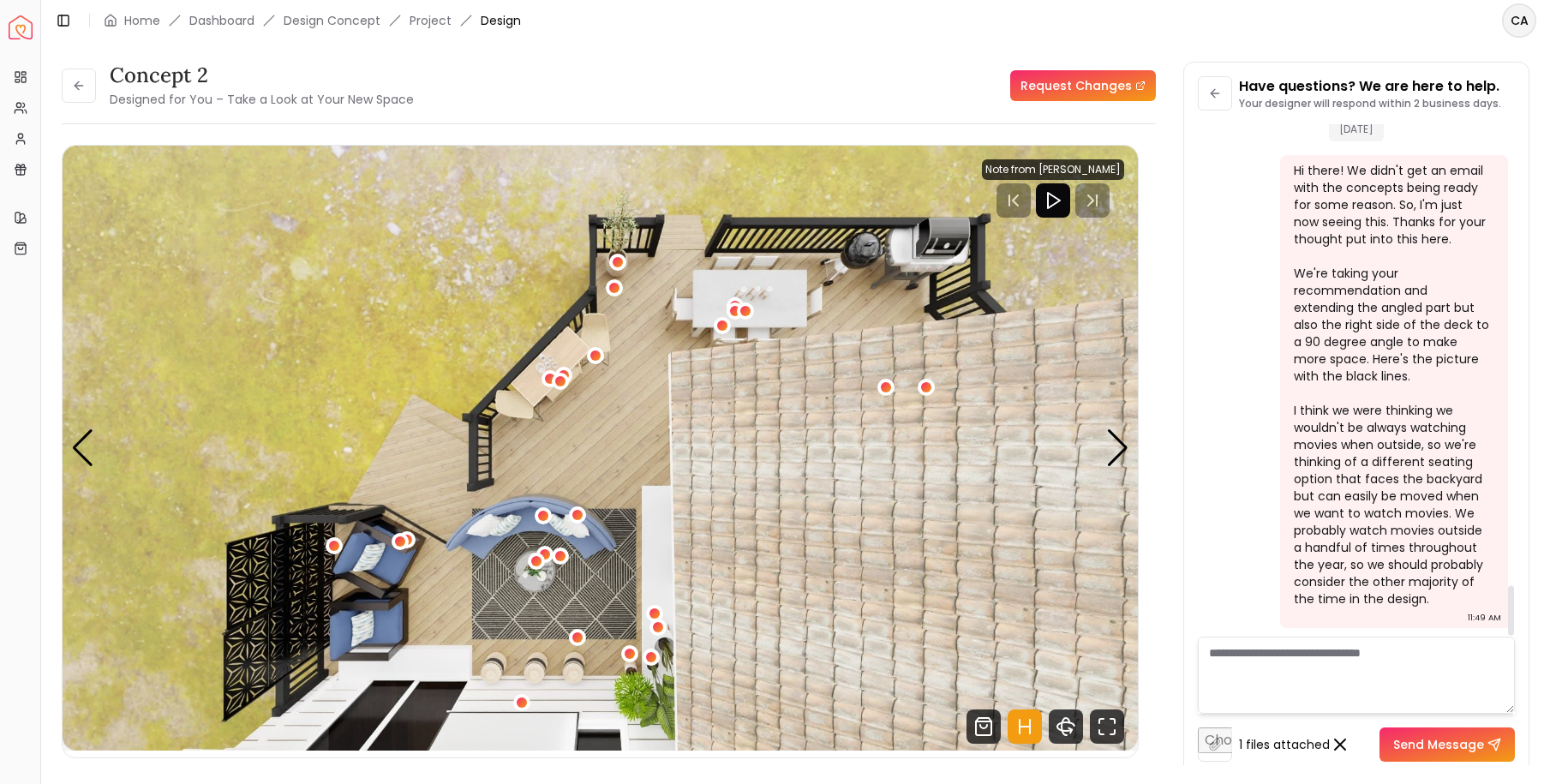
click at [1453, 749] on button "Send Message" at bounding box center [1447, 744] width 135 height 34
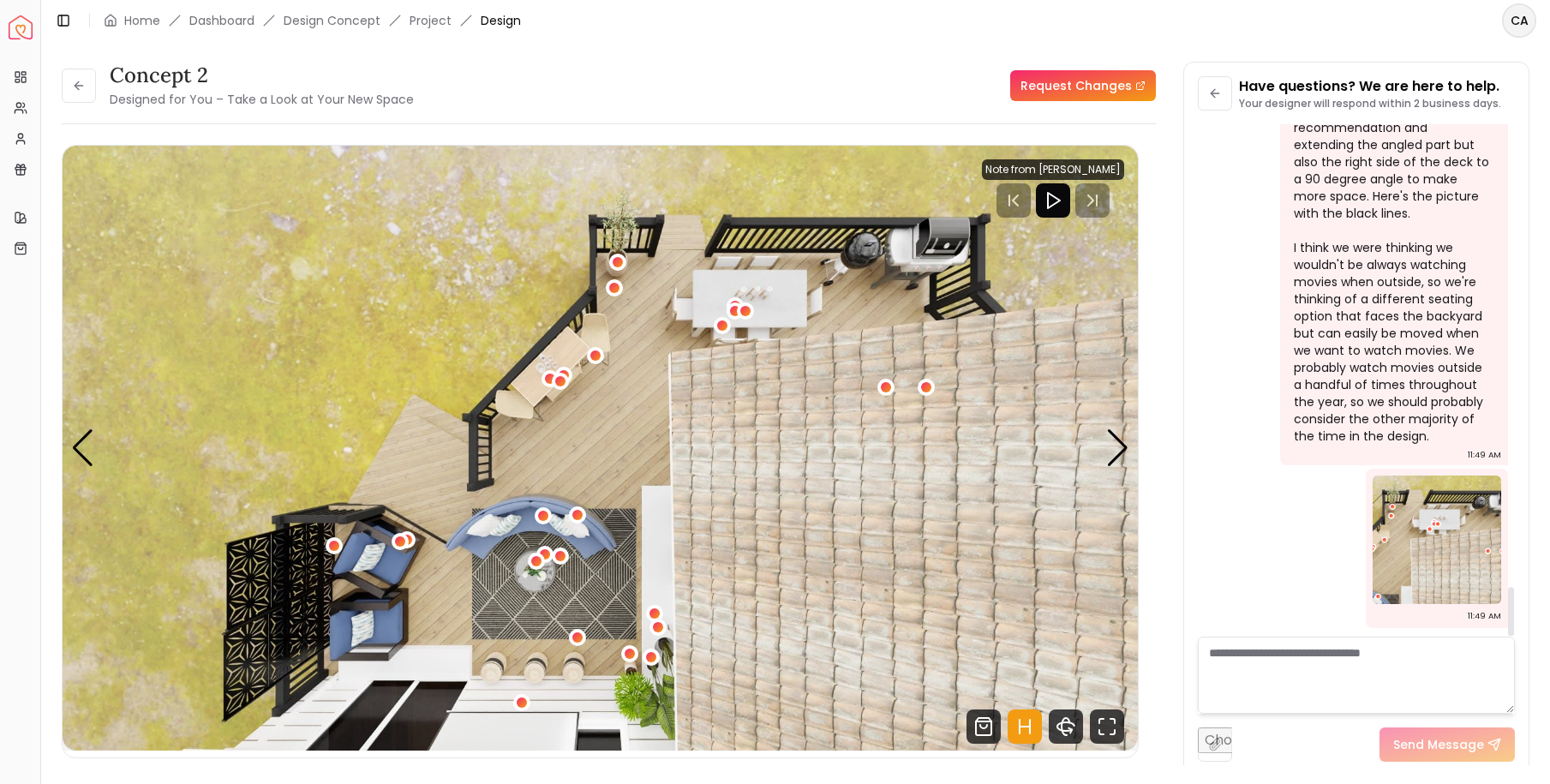
scroll to position [4880, 0]
click at [1110, 443] on div "Next slide" at bounding box center [1117, 447] width 23 height 38
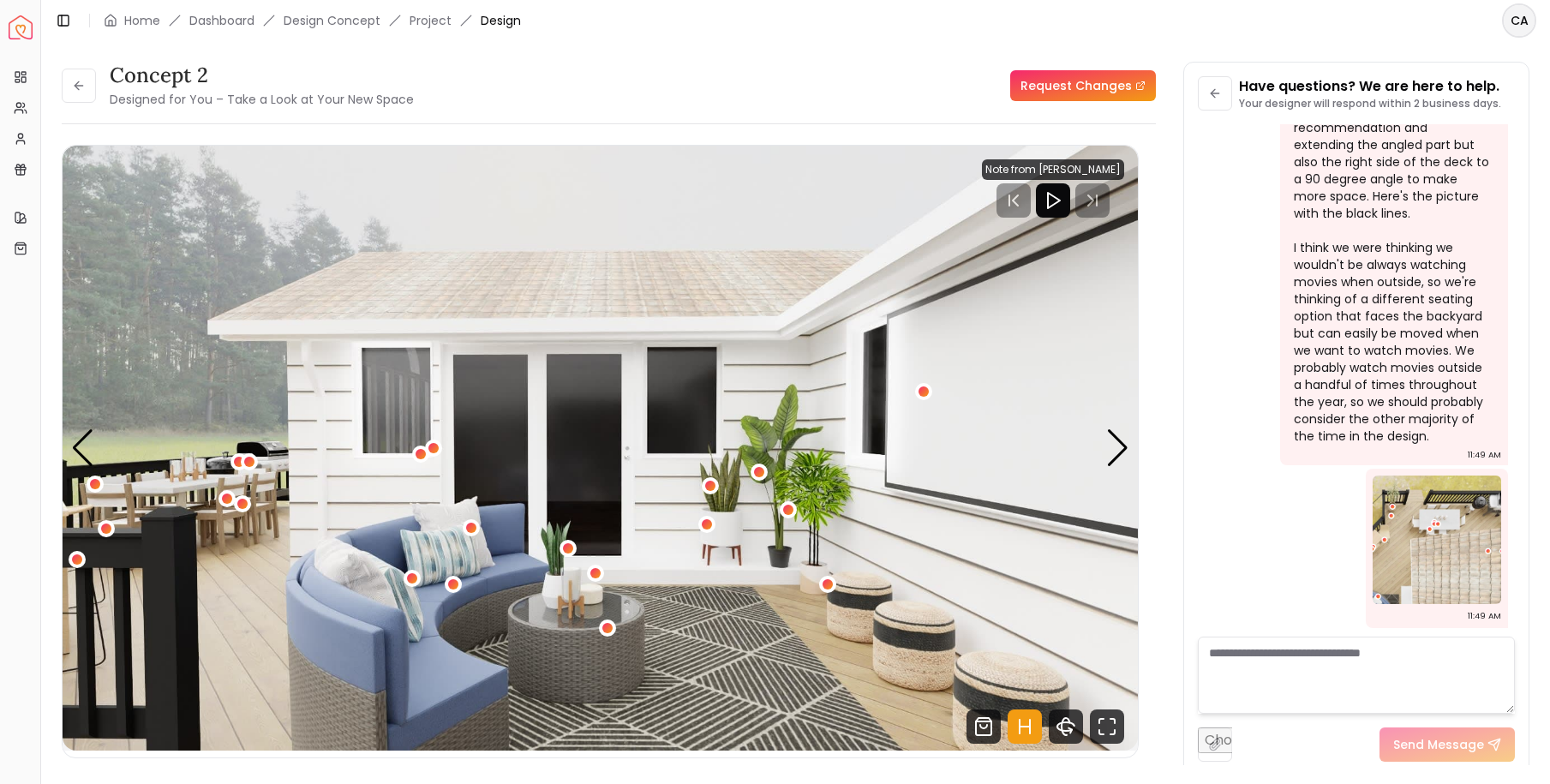
click at [1288, 649] on textarea at bounding box center [1357, 675] width 317 height 77
type textarea "**********"
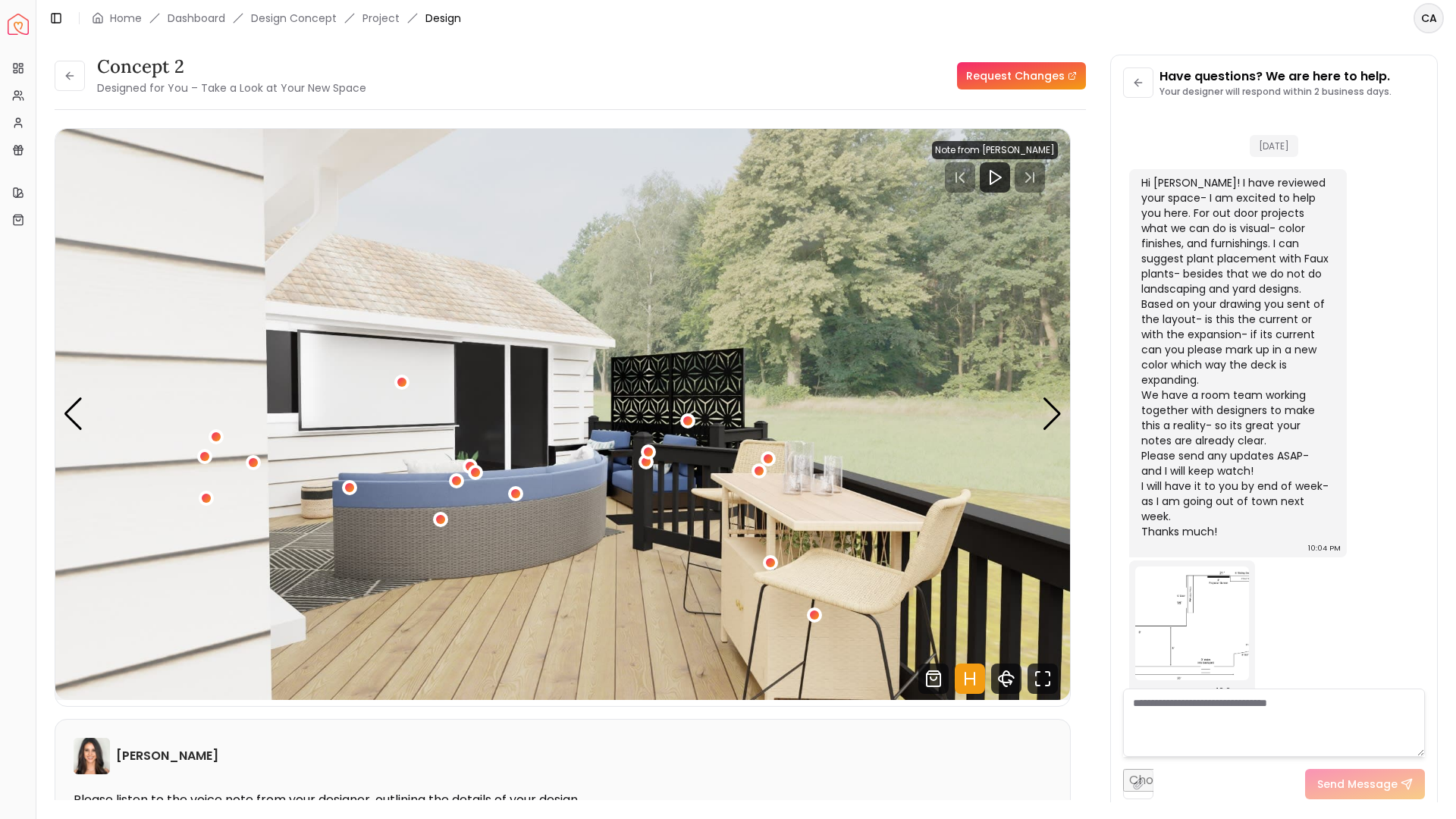
scroll to position [4008, 0]
